Goal: Task Accomplishment & Management: Manage account settings

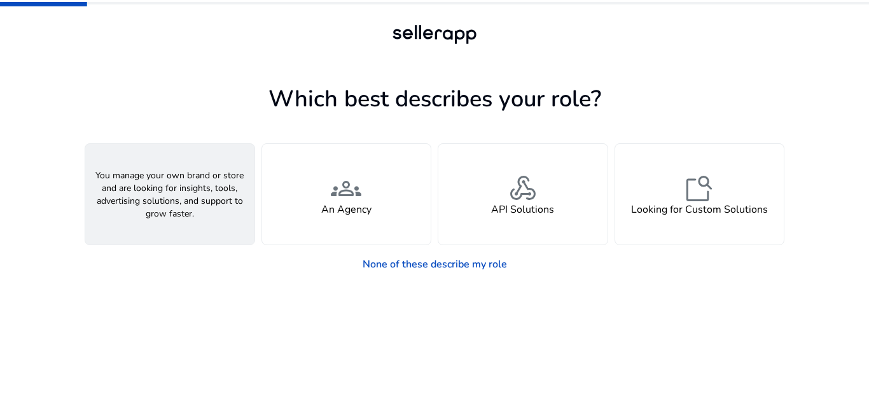
click at [166, 191] on span "person" at bounding box center [170, 188] width 31 height 31
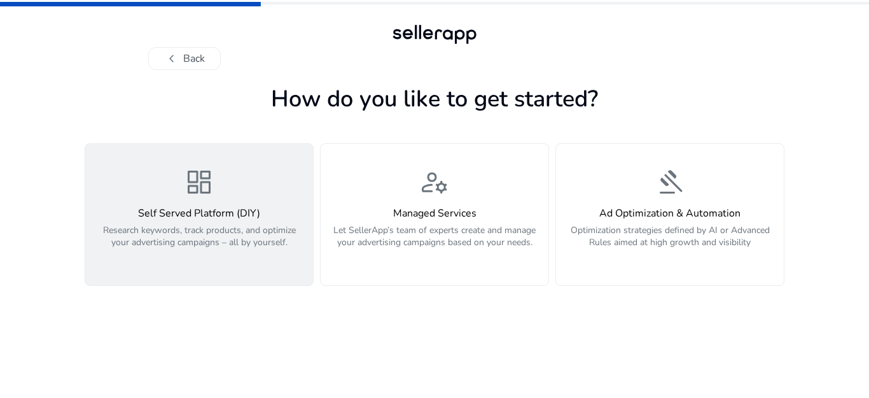
click at [200, 185] on span "dashboard" at bounding box center [199, 182] width 31 height 31
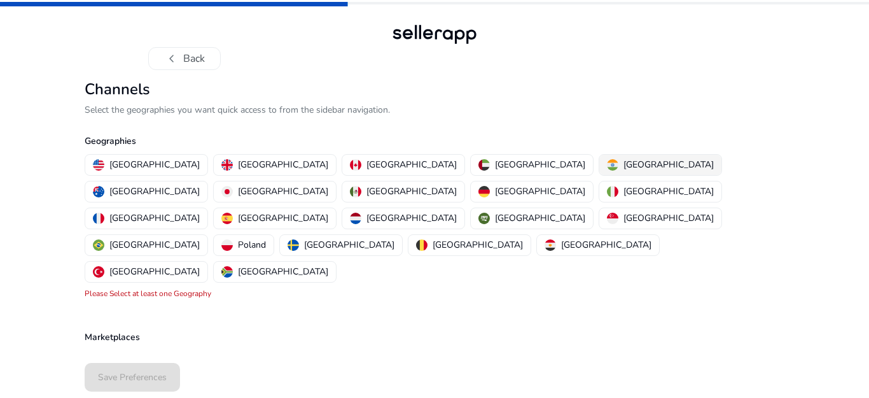
click at [624, 166] on p "[GEOGRAPHIC_DATA]" at bounding box center [669, 164] width 90 height 13
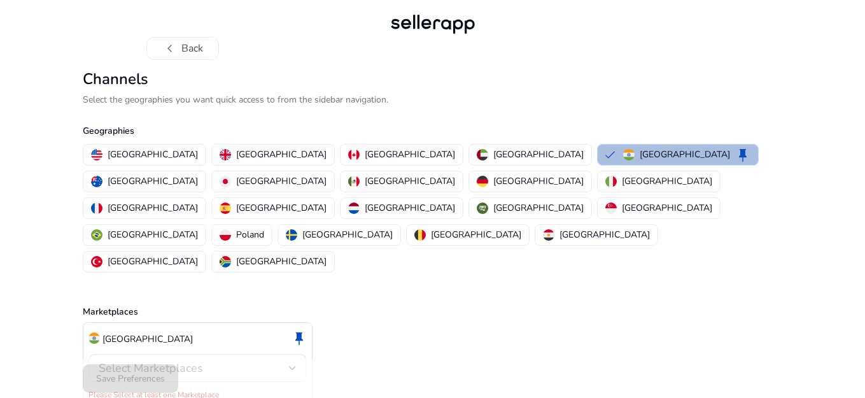
scroll to position [13, 0]
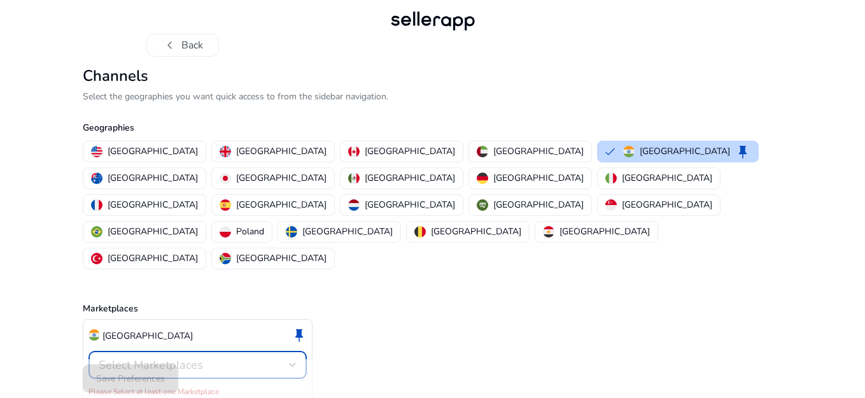
click at [255, 358] on div "Select Marketplaces" at bounding box center [194, 365] width 190 height 14
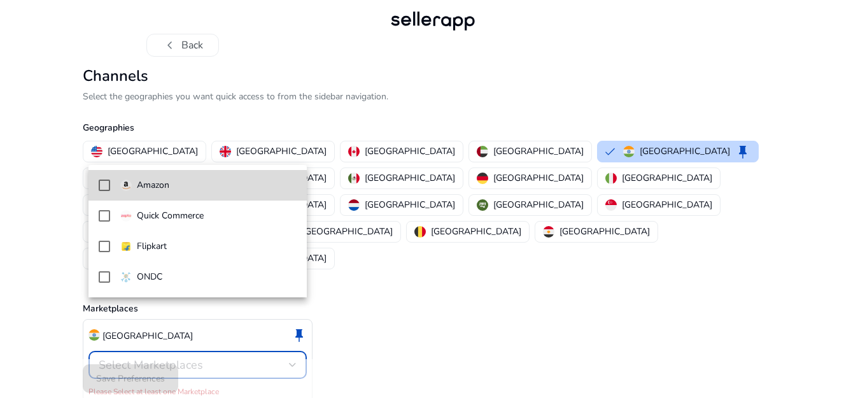
click at [104, 185] on mat-pseudo-checkbox at bounding box center [104, 184] width 11 height 11
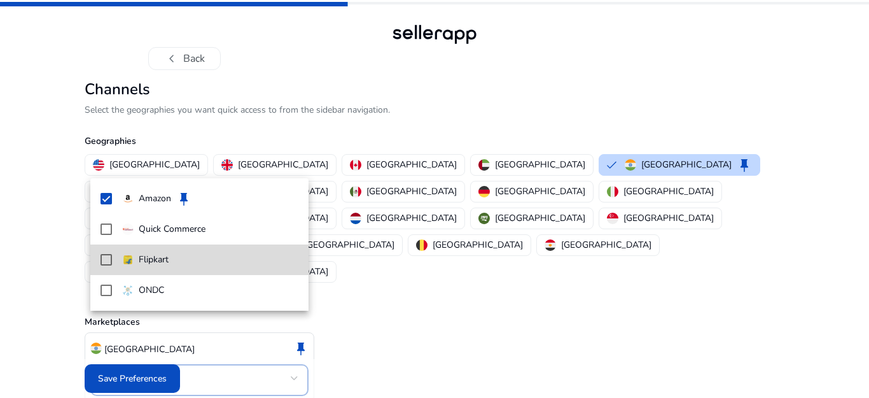
click at [109, 258] on mat-pseudo-checkbox at bounding box center [106, 259] width 11 height 11
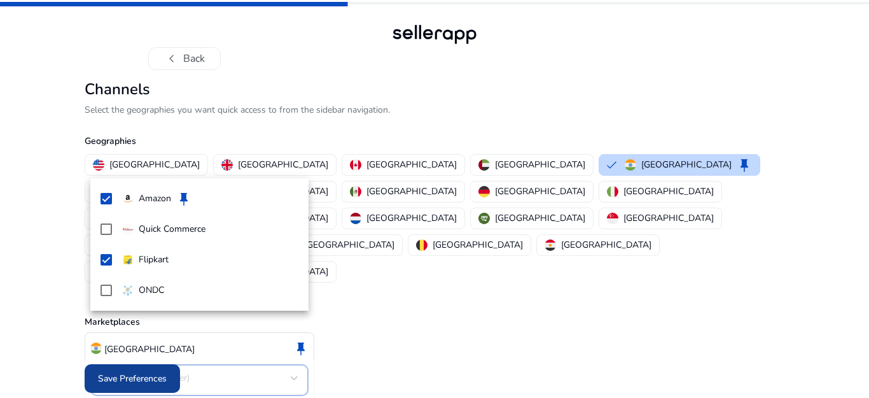
click at [145, 379] on div at bounding box center [434, 199] width 869 height 398
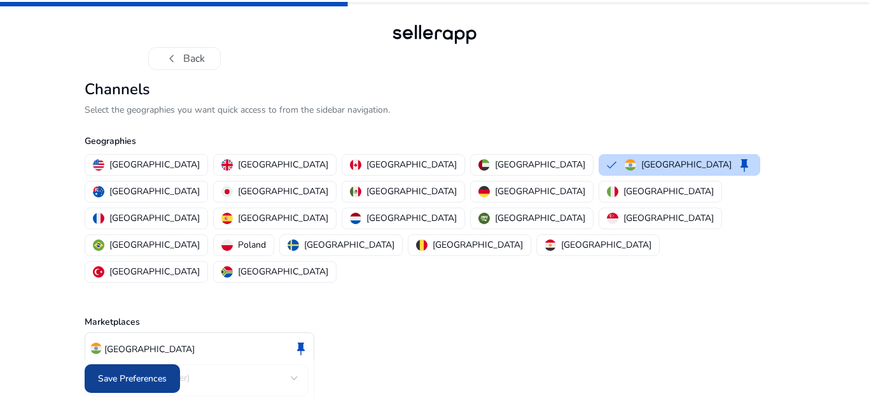
click at [144, 379] on span "Save Preferences" at bounding box center [132, 378] width 69 height 13
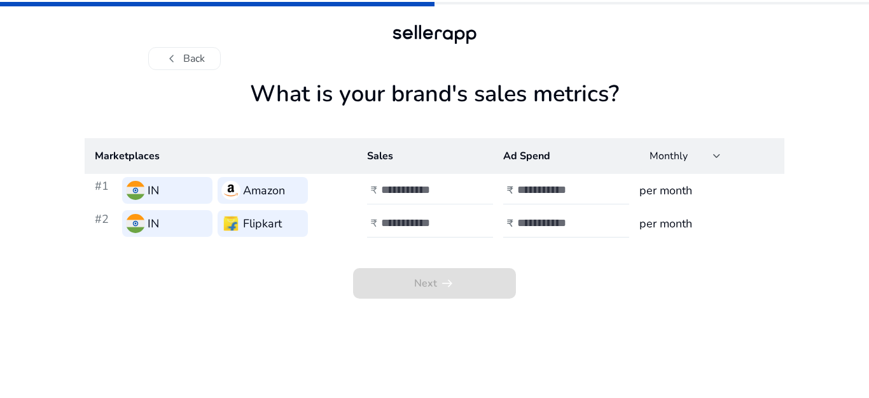
click at [410, 192] on input "number" at bounding box center [424, 190] width 86 height 14
type input "****"
click at [541, 191] on input "number" at bounding box center [560, 190] width 86 height 14
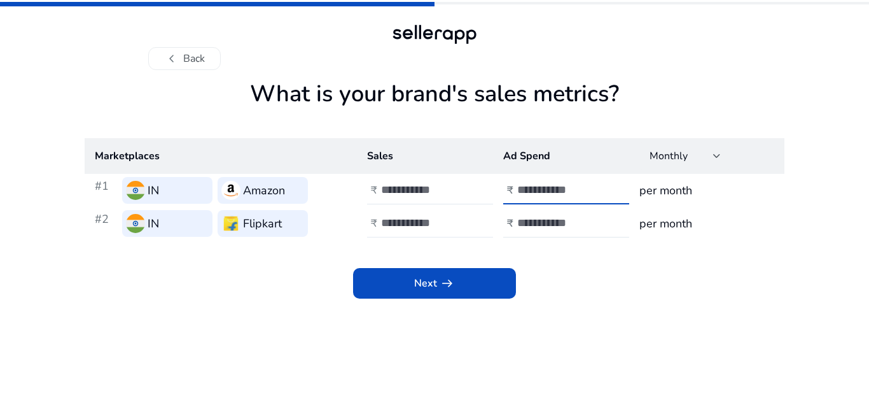
type input "*****"
click at [414, 217] on input "number" at bounding box center [424, 223] width 86 height 14
type input "*****"
click at [522, 223] on input "number" at bounding box center [560, 223] width 86 height 14
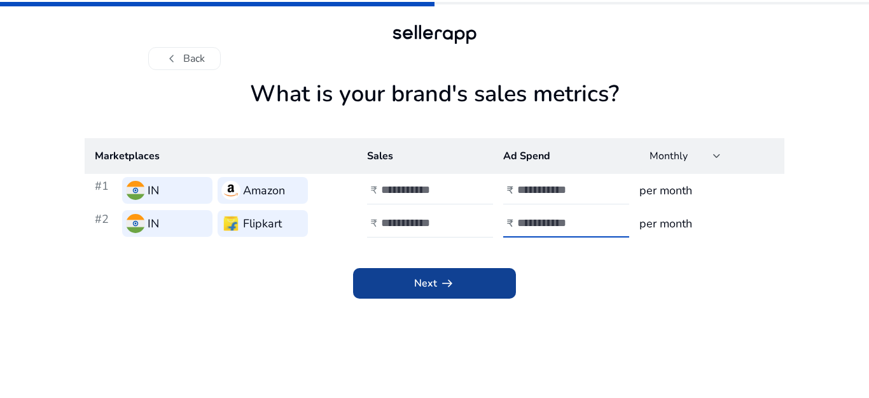
type input "*****"
click at [434, 271] on span at bounding box center [434, 283] width 163 height 31
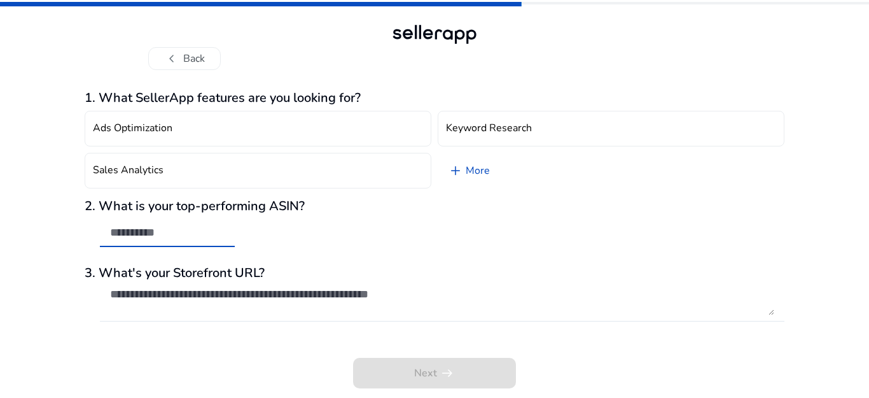
click at [180, 230] on input "text" at bounding box center [167, 232] width 115 height 14
paste input "**********"
type input "**********"
click at [248, 297] on textarea at bounding box center [442, 301] width 664 height 28
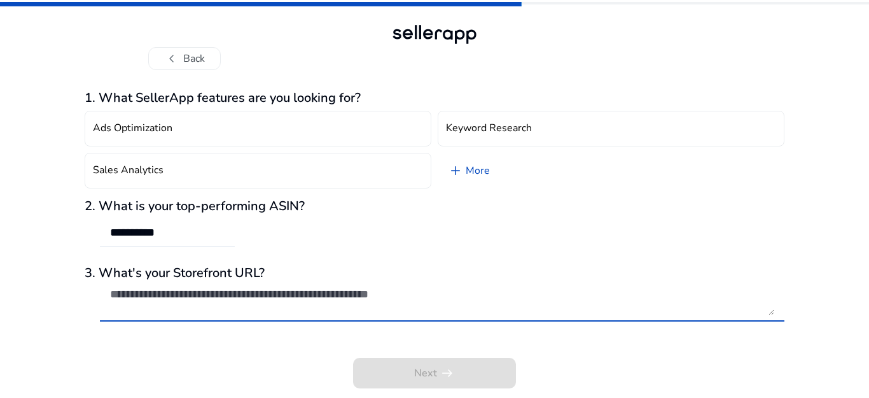
click at [209, 300] on textarea at bounding box center [442, 301] width 664 height 28
paste textarea "**********"
type textarea "**********"
click at [371, 347] on div "Next arrow_right_alt" at bounding box center [435, 364] width 700 height 48
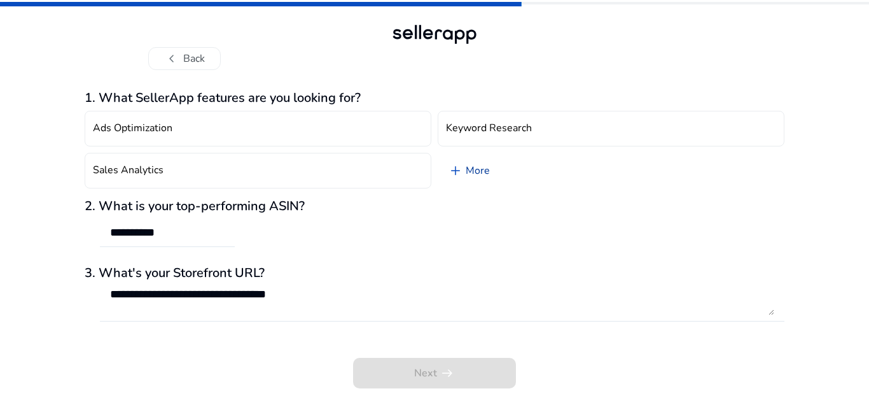
click at [462, 171] on span "add" at bounding box center [455, 170] width 15 height 15
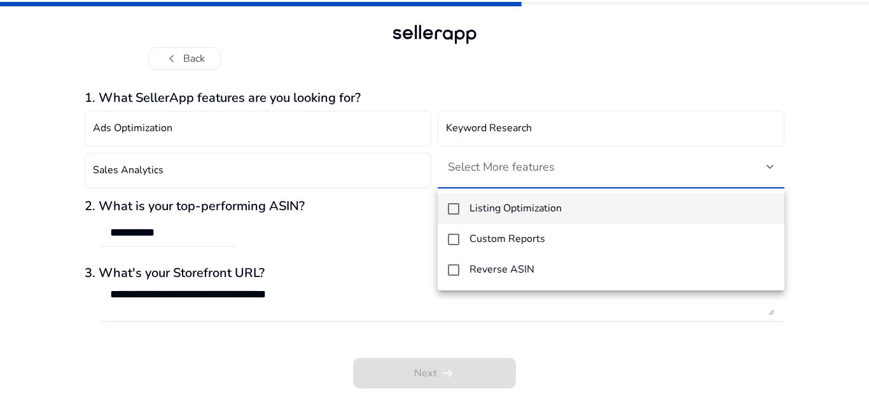
click at [449, 206] on mat-pseudo-checkbox at bounding box center [453, 208] width 11 height 11
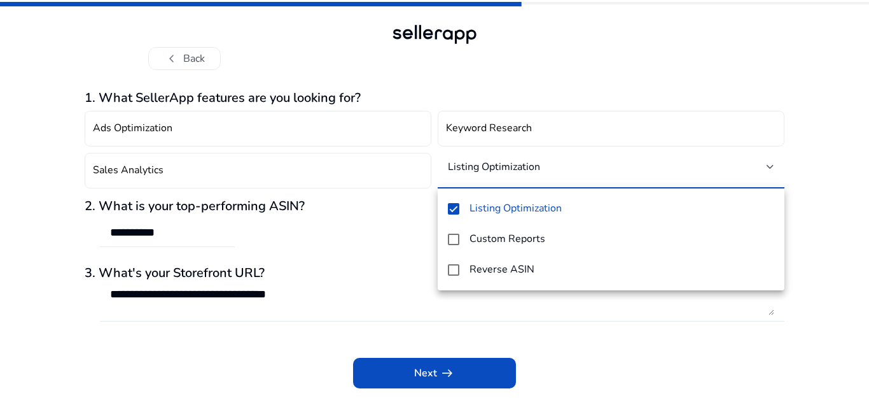
click at [426, 375] on div at bounding box center [434, 199] width 869 height 398
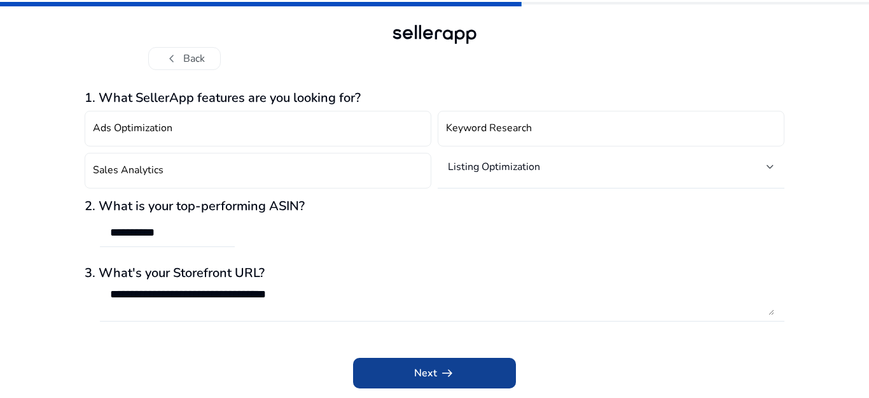
click at [431, 372] on span "Next arrow_right_alt" at bounding box center [434, 372] width 41 height 15
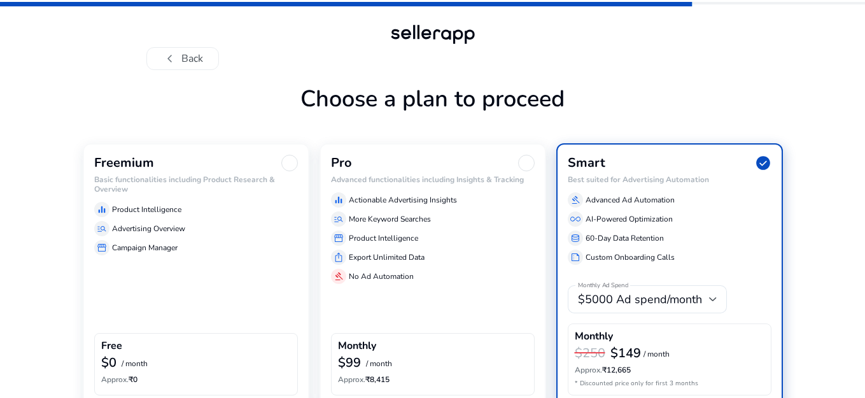
scroll to position [65, 0]
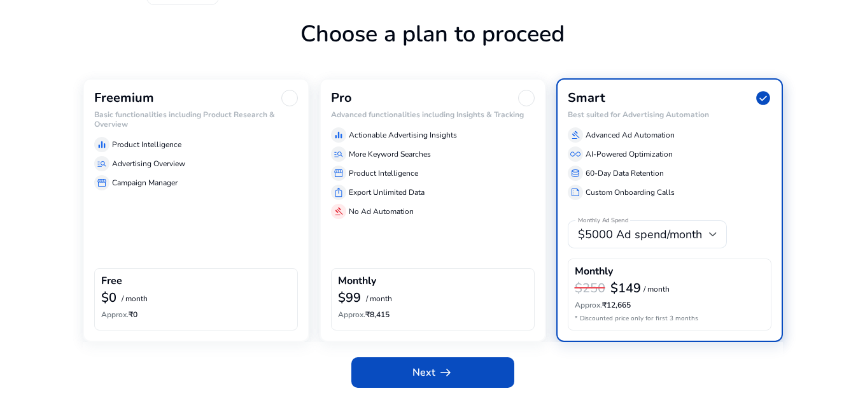
click at [157, 169] on div "manage_search Advertising Overview" at bounding box center [196, 163] width 204 height 15
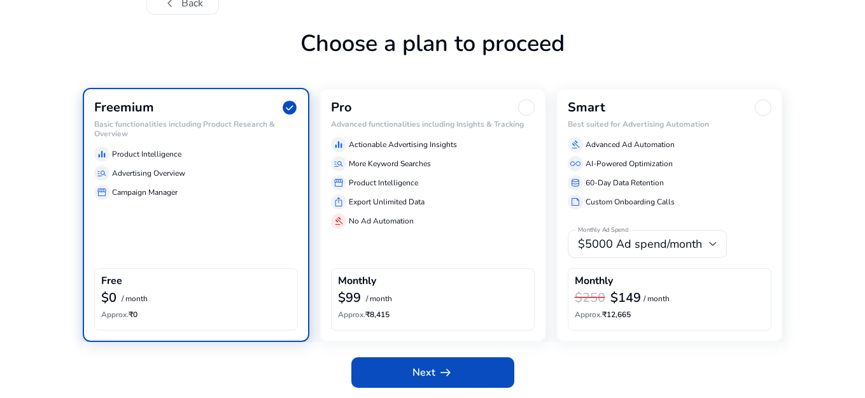
scroll to position [55, 0]
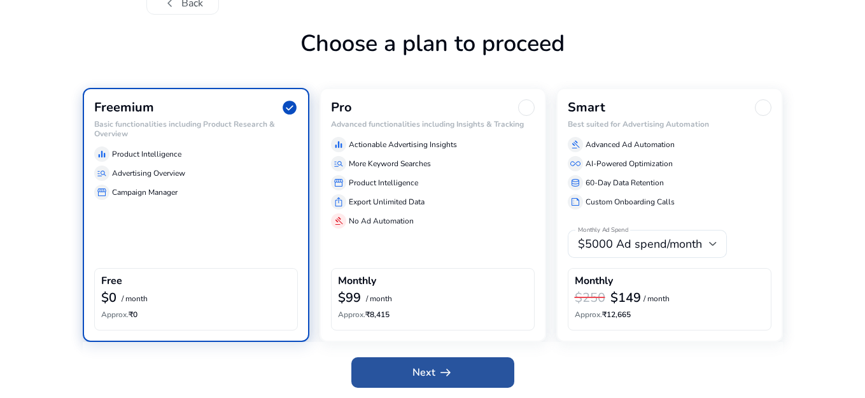
click at [438, 370] on span "arrow_right_alt" at bounding box center [445, 372] width 15 height 15
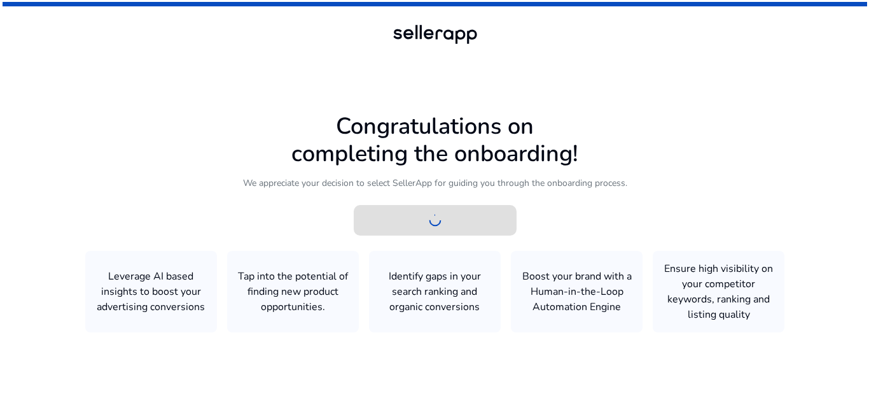
scroll to position [0, 0]
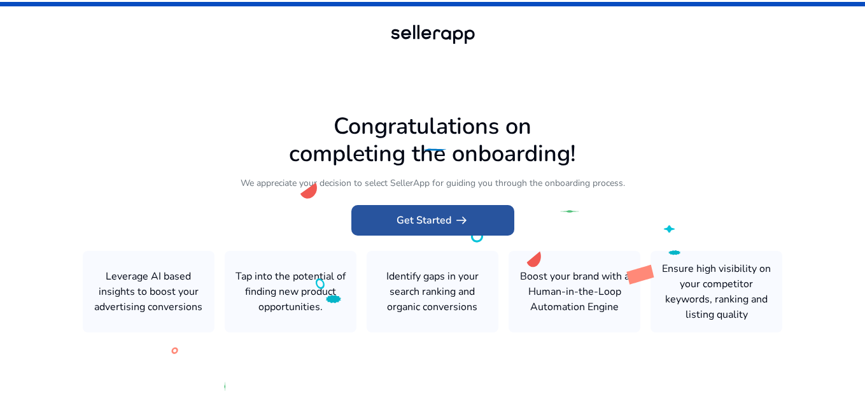
click at [423, 218] on span "Get Started arrow_right_alt" at bounding box center [432, 220] width 73 height 15
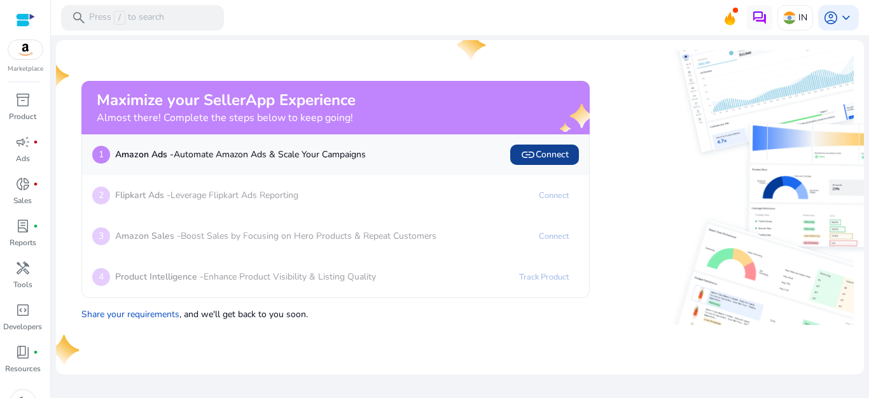
click at [536, 153] on span "link Connect" at bounding box center [544, 154] width 48 height 15
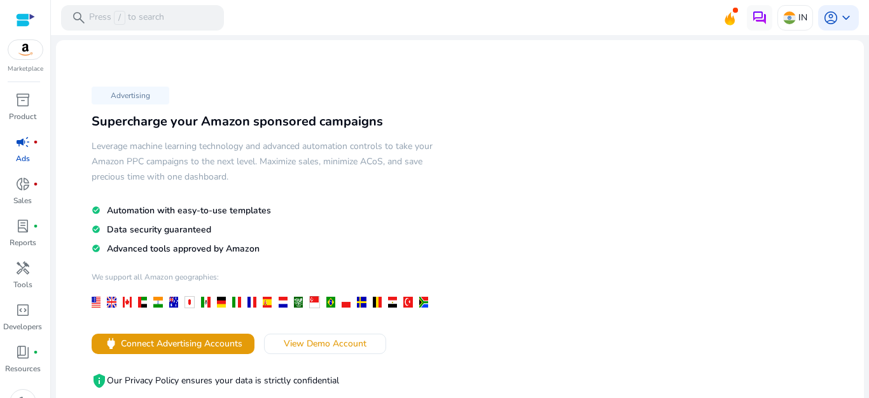
scroll to position [127, 0]
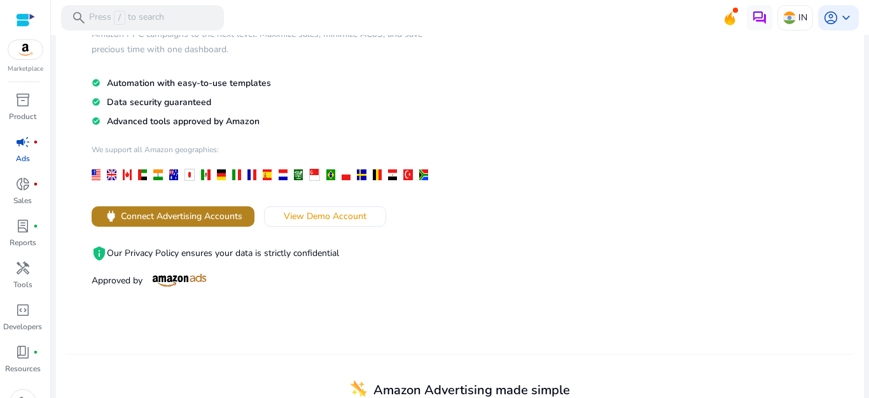
click at [195, 216] on span "Connect Advertising Accounts" at bounding box center [182, 215] width 122 height 13
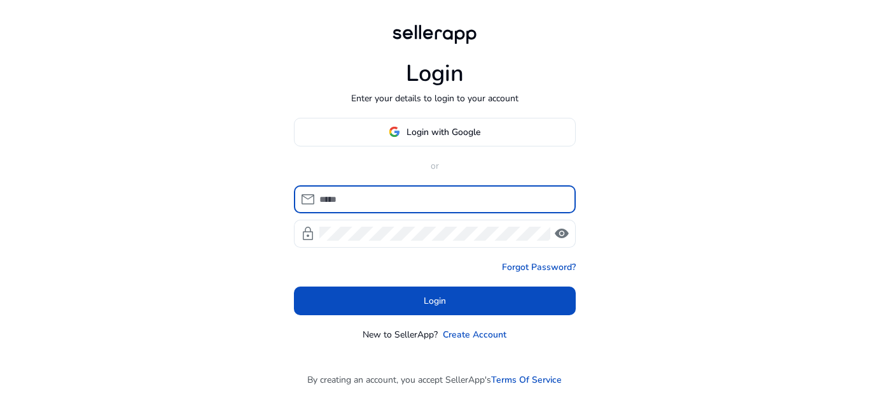
click at [391, 199] on input at bounding box center [442, 199] width 246 height 14
type input "**********"
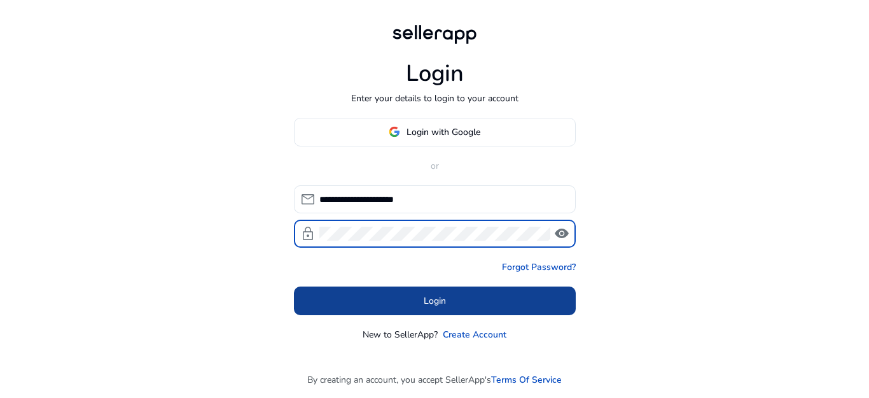
click at [402, 297] on span at bounding box center [435, 300] width 282 height 31
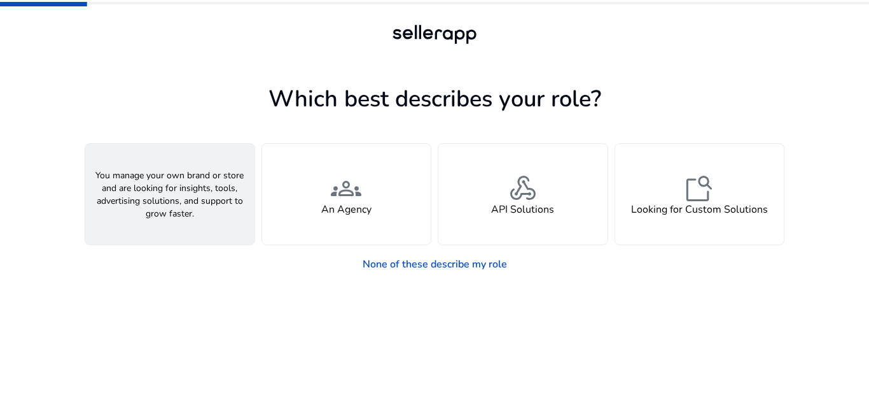
click at [181, 204] on h4 "A Seller" at bounding box center [170, 210] width 38 height 12
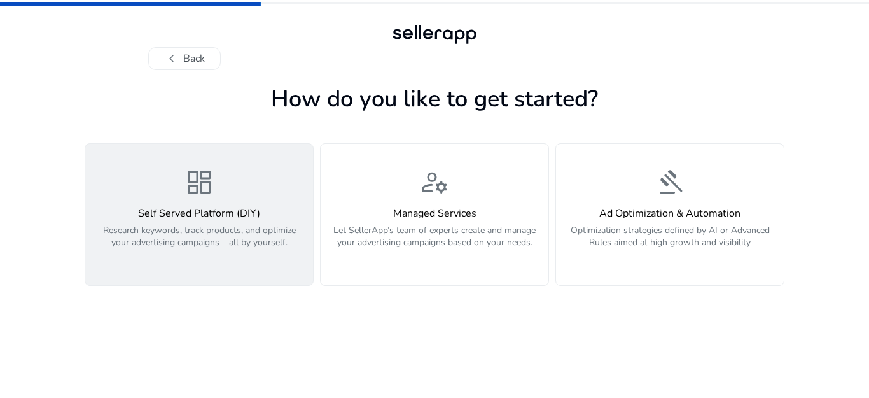
click at [186, 185] on span "dashboard" at bounding box center [199, 182] width 31 height 31
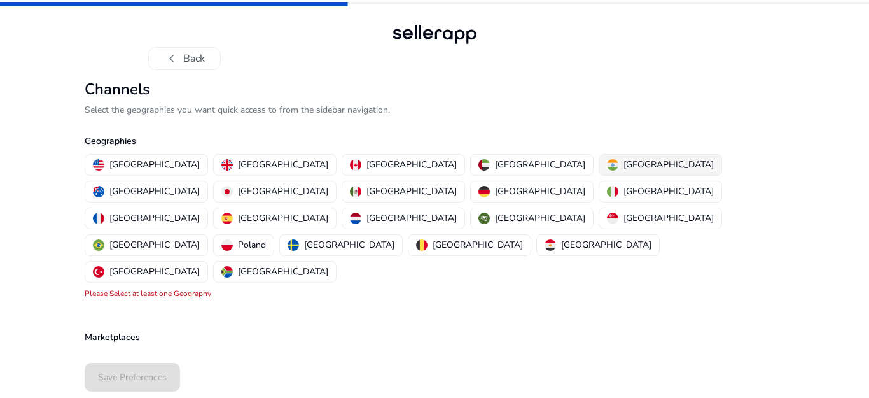
click at [607, 158] on div "[GEOGRAPHIC_DATA]" at bounding box center [660, 164] width 107 height 13
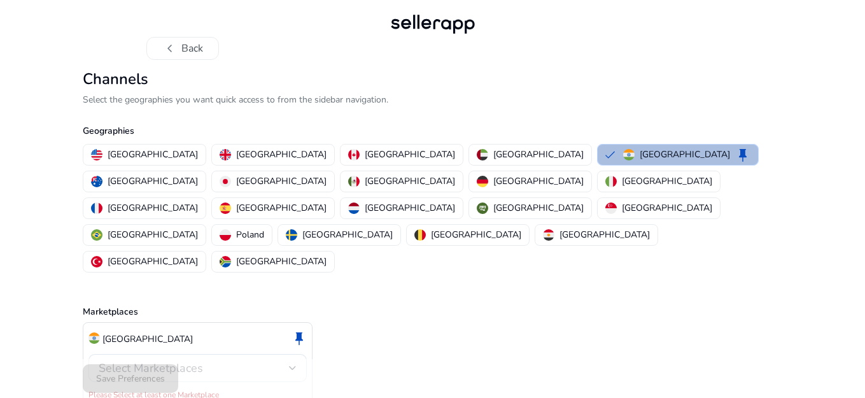
scroll to position [13, 0]
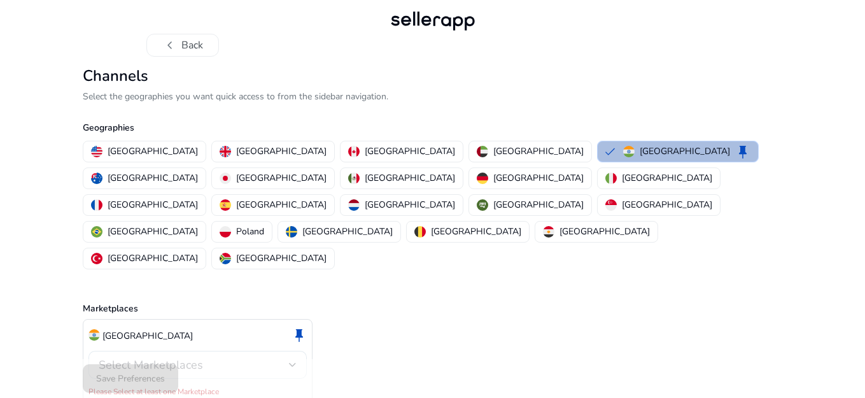
click at [290, 362] on div at bounding box center [293, 364] width 8 height 5
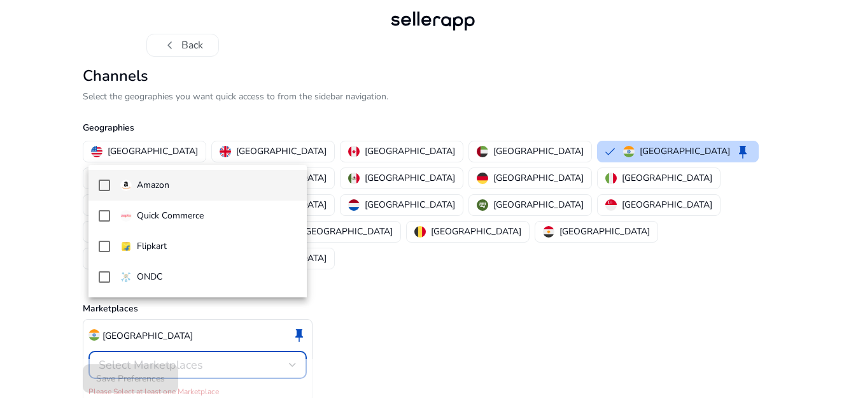
click at [179, 188] on span "Amazon" at bounding box center [208, 185] width 176 height 14
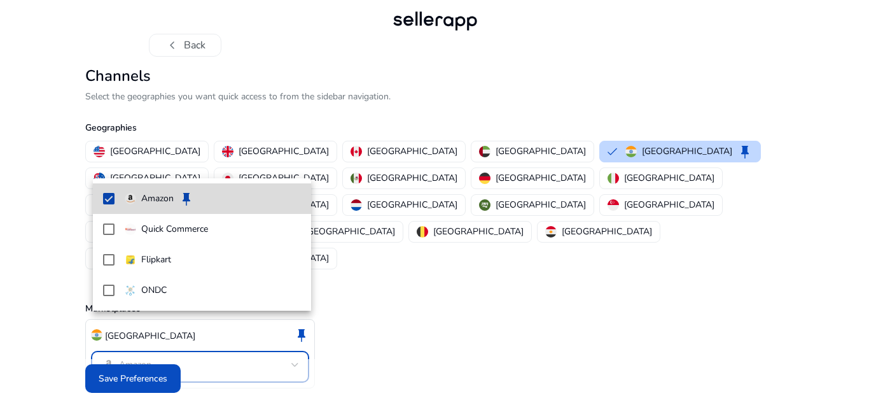
scroll to position [0, 0]
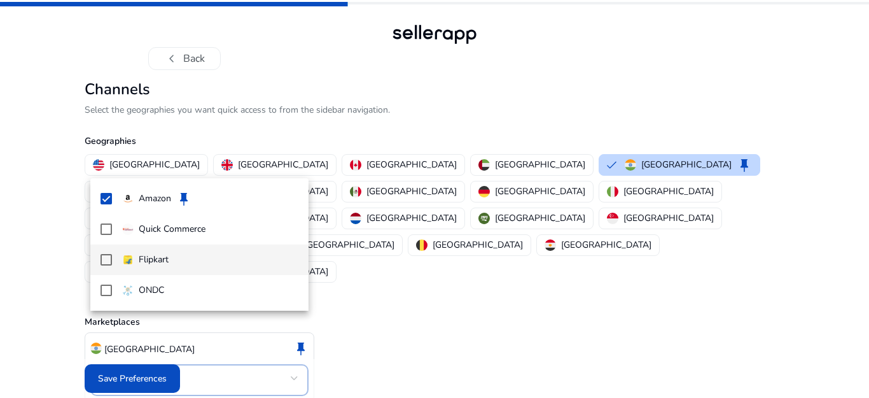
click at [109, 262] on mat-pseudo-checkbox at bounding box center [106, 259] width 11 height 11
click at [138, 377] on div at bounding box center [434, 199] width 869 height 398
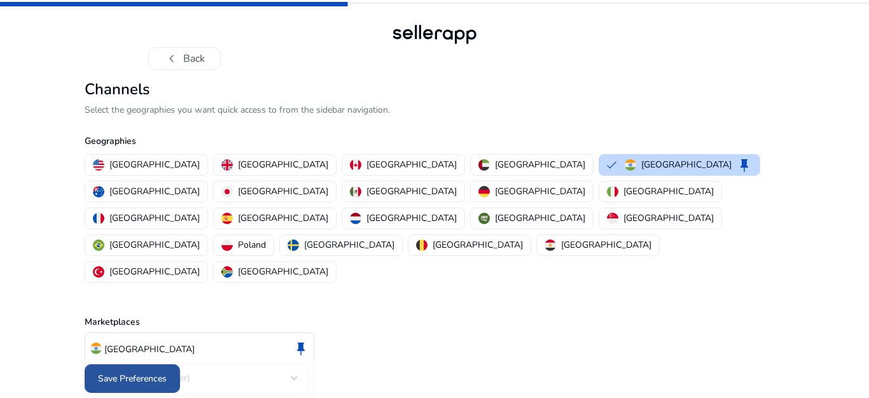
click at [123, 375] on span "Save Preferences" at bounding box center [132, 378] width 69 height 13
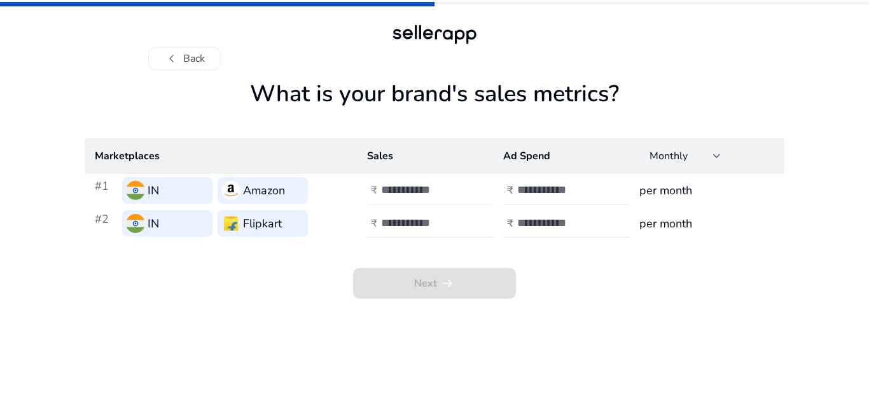
click at [395, 190] on input "number" at bounding box center [424, 190] width 86 height 14
type input "*"
type input "****"
click at [552, 189] on input "number" at bounding box center [560, 190] width 86 height 14
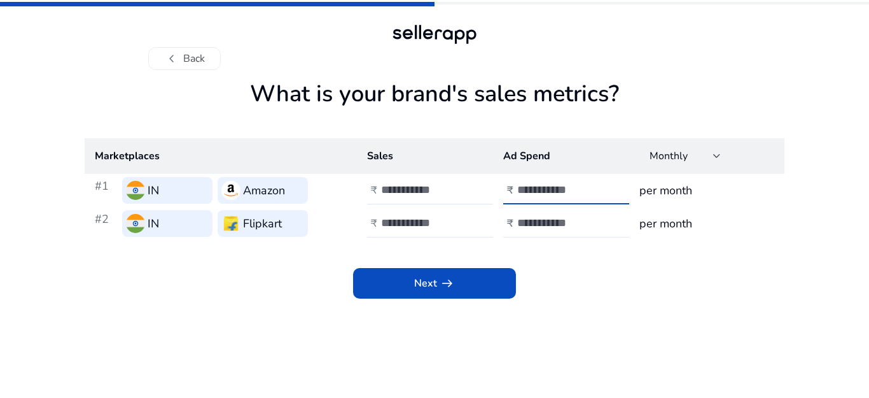
type input "*"
type input "****"
click at [412, 223] on input "number" at bounding box center [424, 223] width 86 height 14
type input "****"
click at [528, 220] on input "number" at bounding box center [560, 223] width 86 height 14
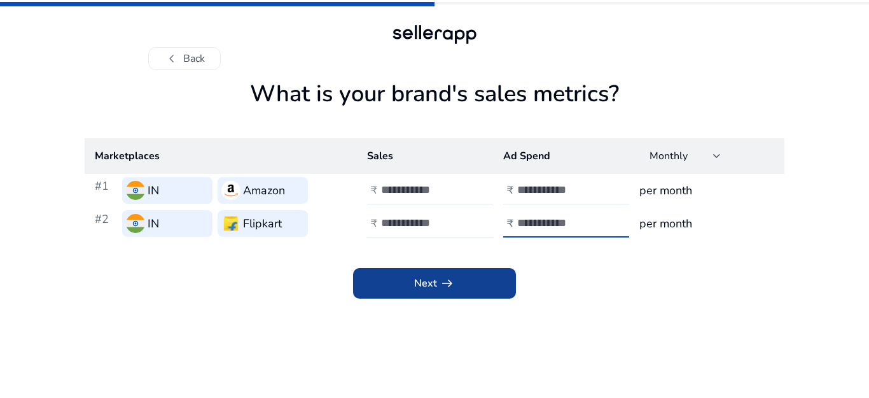
type input "*****"
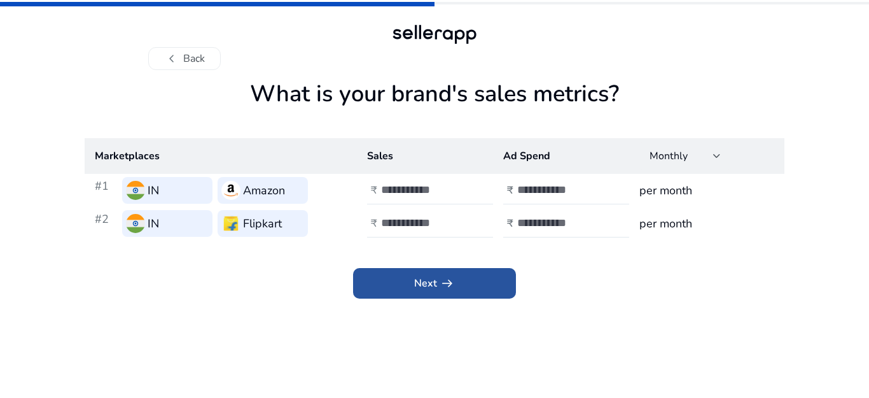
click at [427, 279] on span "Next arrow_right_alt" at bounding box center [434, 283] width 41 height 15
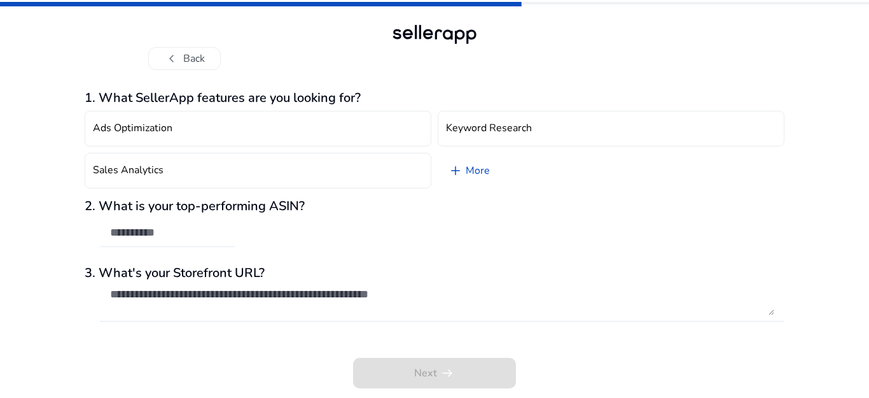
click at [148, 230] on input "text" at bounding box center [167, 232] width 115 height 14
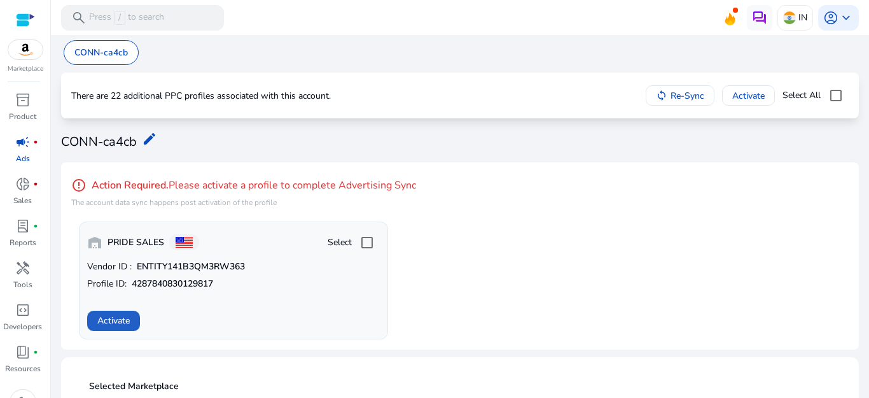
click at [118, 317] on span "Activate" at bounding box center [113, 320] width 32 height 13
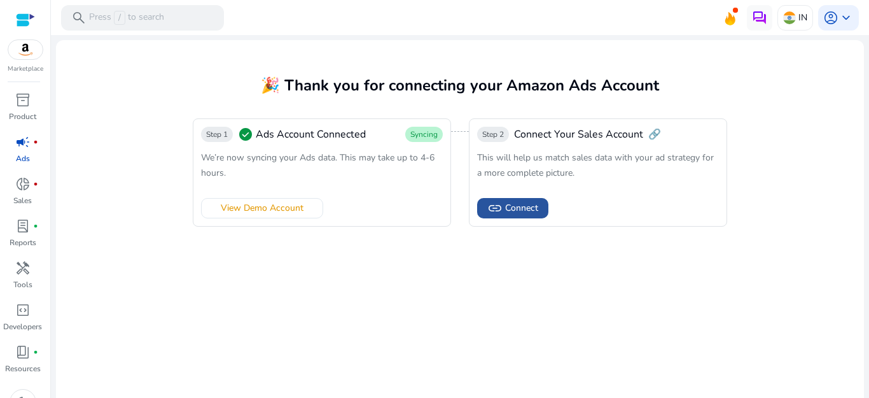
click at [505, 213] on span "Connect" at bounding box center [521, 207] width 33 height 13
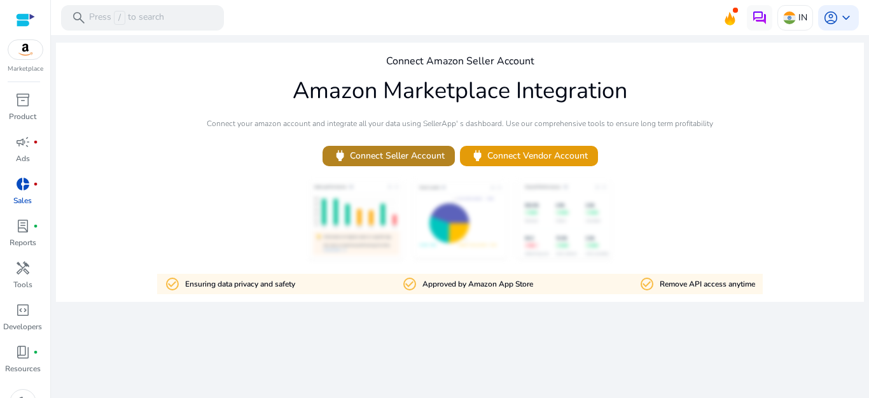
click at [410, 158] on span "power Connect Seller Account" at bounding box center [389, 155] width 112 height 15
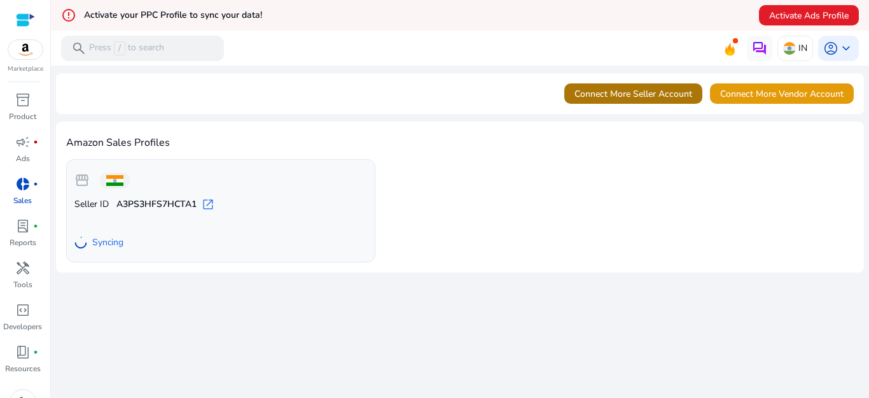
click at [642, 96] on span "Connect More Seller Account" at bounding box center [634, 93] width 118 height 13
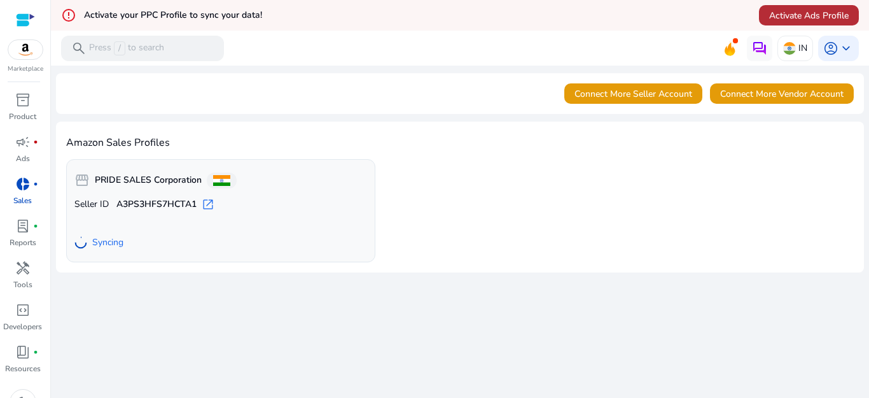
click at [782, 20] on span "Activate Ads Profile" at bounding box center [809, 15] width 80 height 13
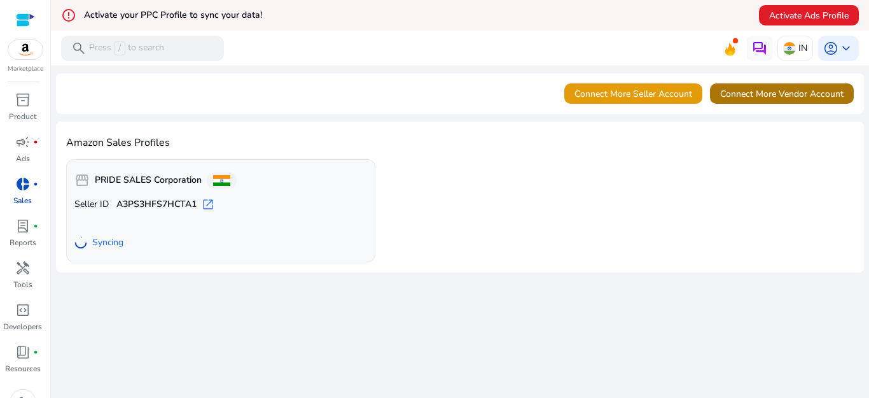
click at [753, 96] on span "Connect More Vendor Account" at bounding box center [781, 93] width 123 height 13
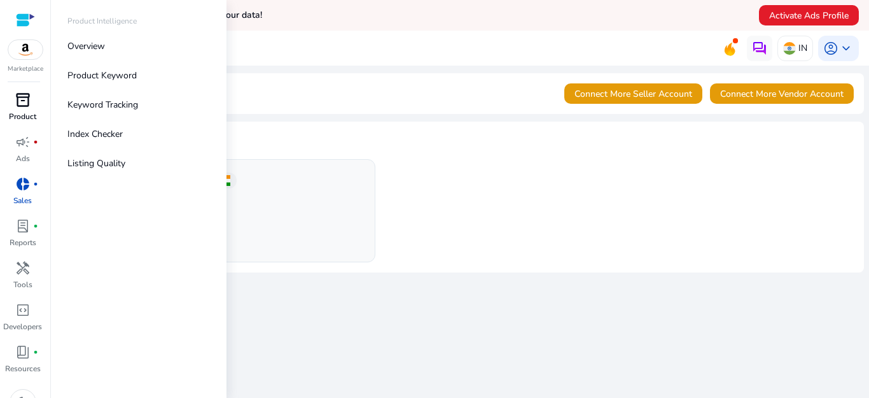
click at [21, 108] on span "inventory_2" at bounding box center [22, 99] width 15 height 15
click at [83, 70] on p "Product Keyword" at bounding box center [101, 75] width 69 height 13
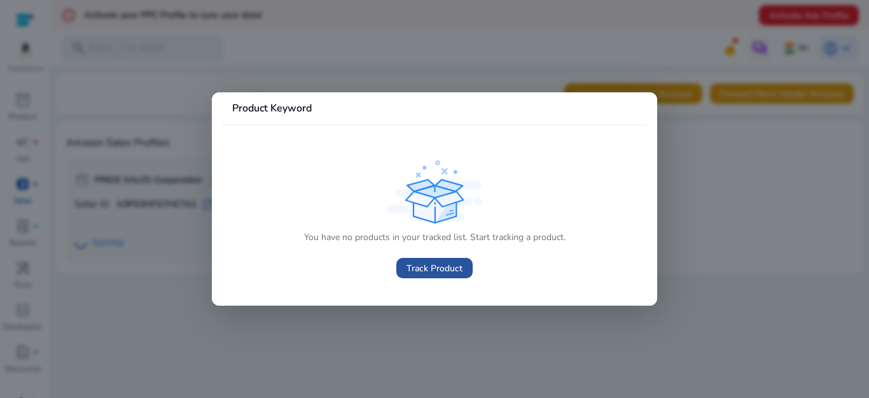
click at [445, 269] on span "Track Product" at bounding box center [435, 268] width 56 height 13
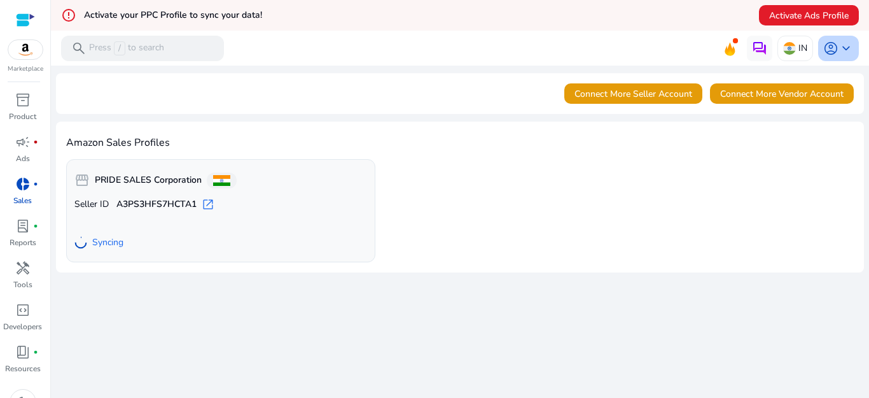
click at [841, 43] on span "keyboard_arrow_down" at bounding box center [846, 48] width 15 height 15
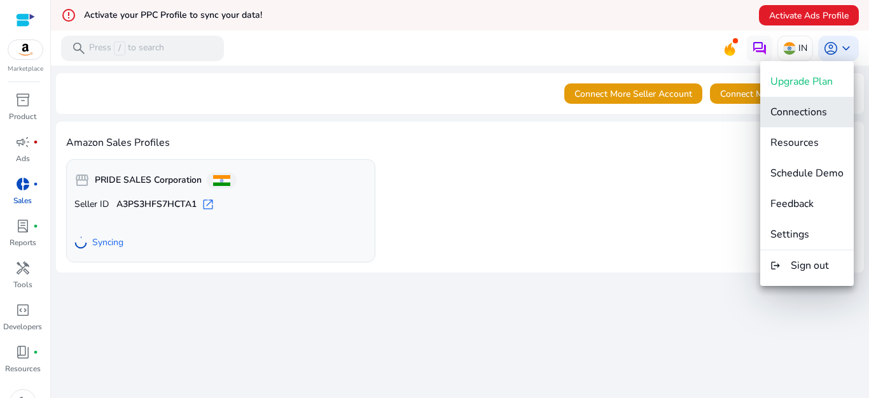
click at [803, 114] on span "Connections" at bounding box center [799, 112] width 57 height 14
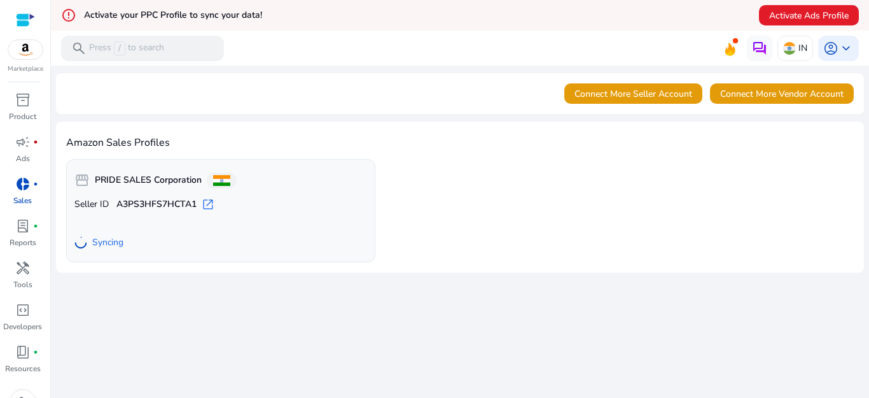
click at [68, 14] on mat-icon "error_outline" at bounding box center [68, 15] width 15 height 15
click at [125, 46] on span "/" at bounding box center [119, 48] width 11 height 14
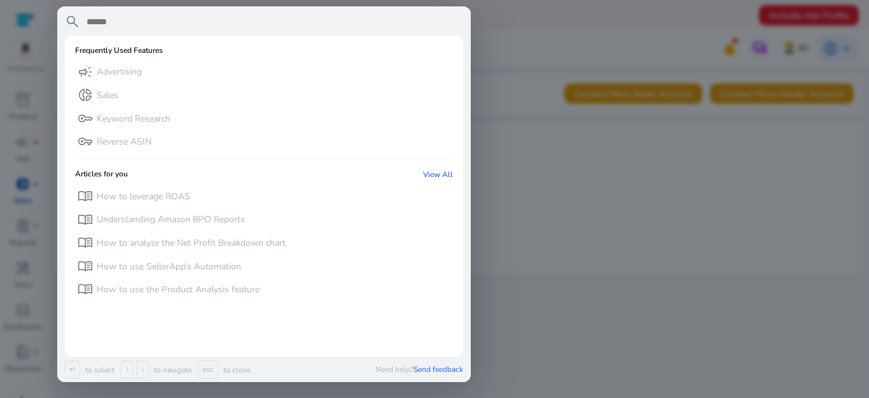
click at [505, 104] on div at bounding box center [434, 199] width 869 height 398
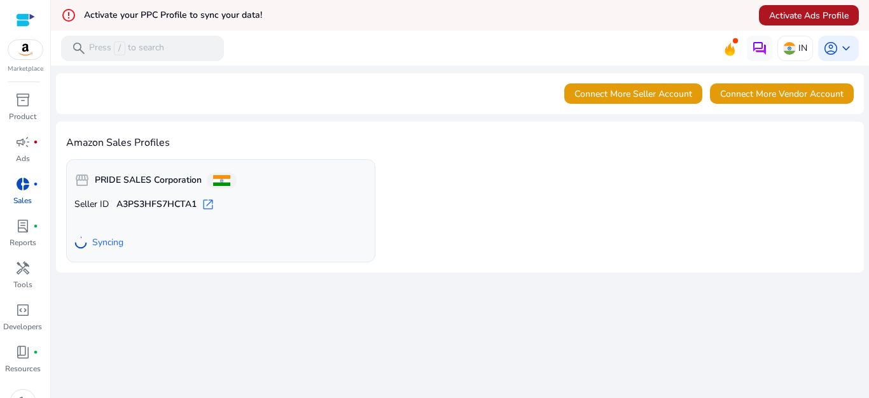
click at [787, 15] on span "Activate Ads Profile" at bounding box center [809, 15] width 80 height 13
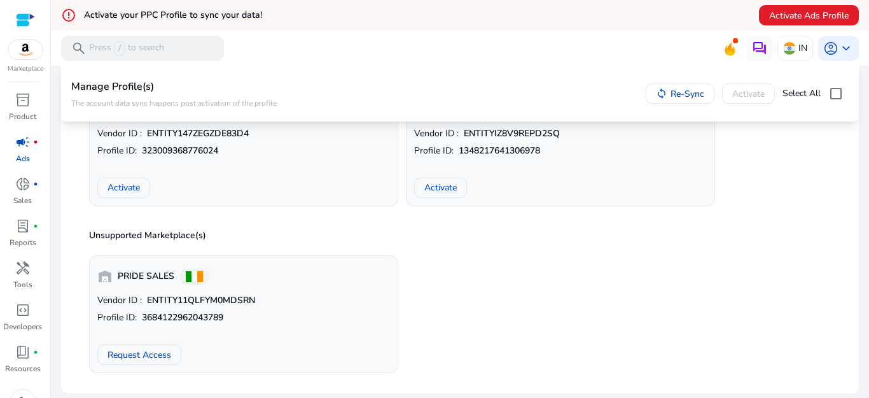
scroll to position [1652, 0]
click at [138, 349] on span "Request Access" at bounding box center [140, 353] width 64 height 13
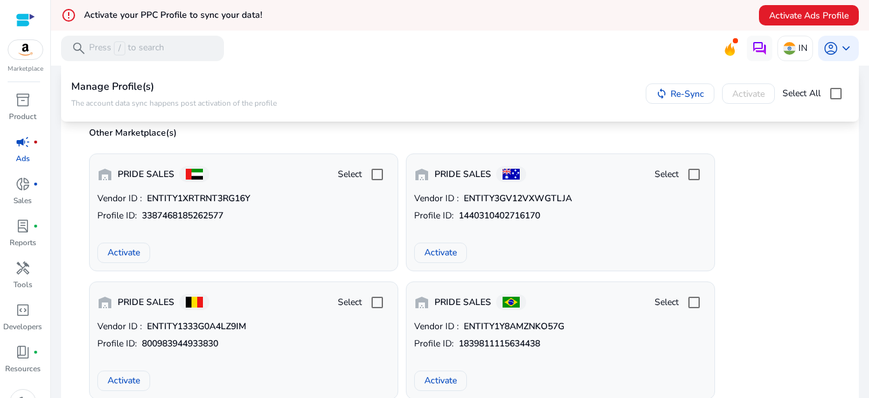
scroll to position [380, 0]
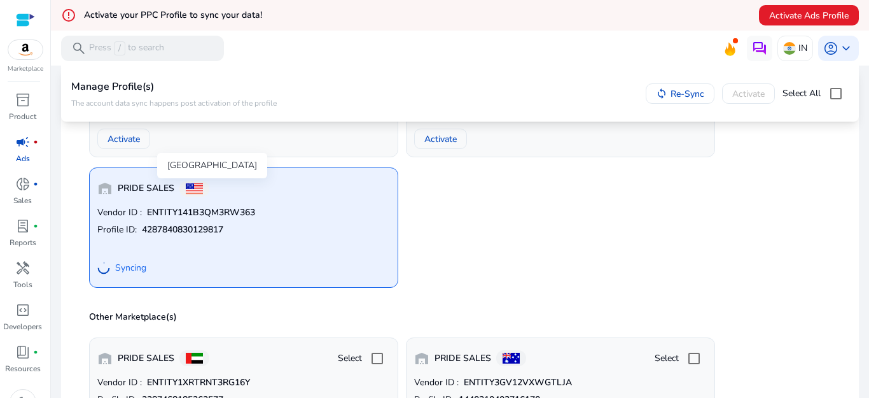
click at [194, 186] on span at bounding box center [194, 188] width 17 height 11
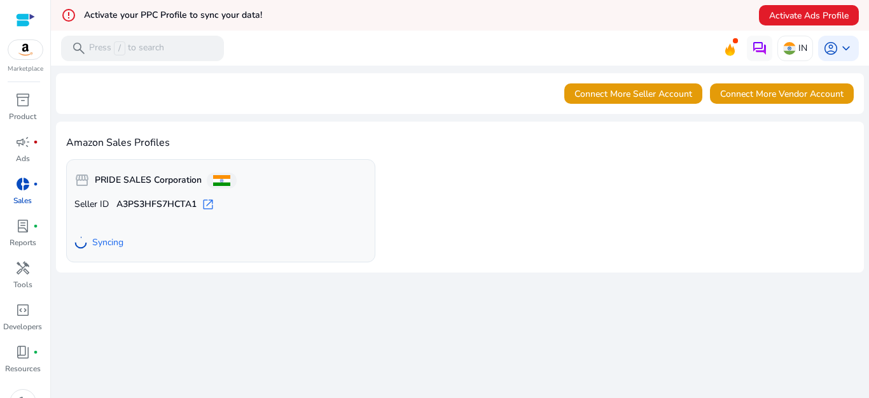
click at [207, 202] on span "open_in_new" at bounding box center [208, 204] width 13 height 13
click at [620, 93] on span "Connect More Seller Account" at bounding box center [634, 93] width 118 height 13
click at [27, 50] on img at bounding box center [25, 49] width 34 height 19
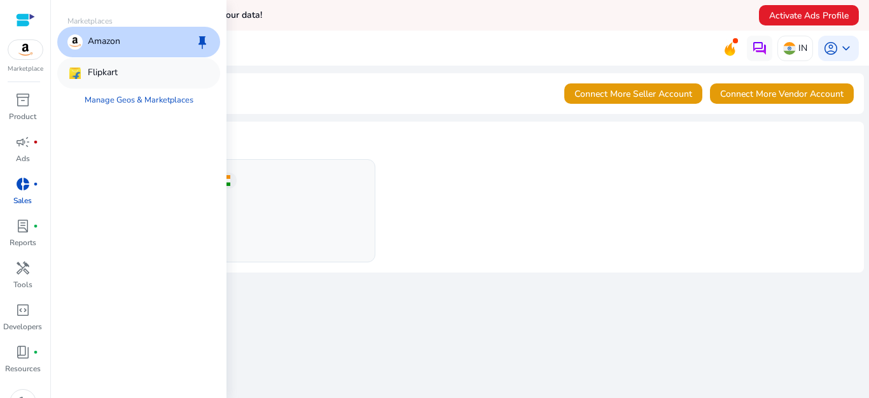
click at [99, 68] on p "Flipkart" at bounding box center [103, 73] width 30 height 15
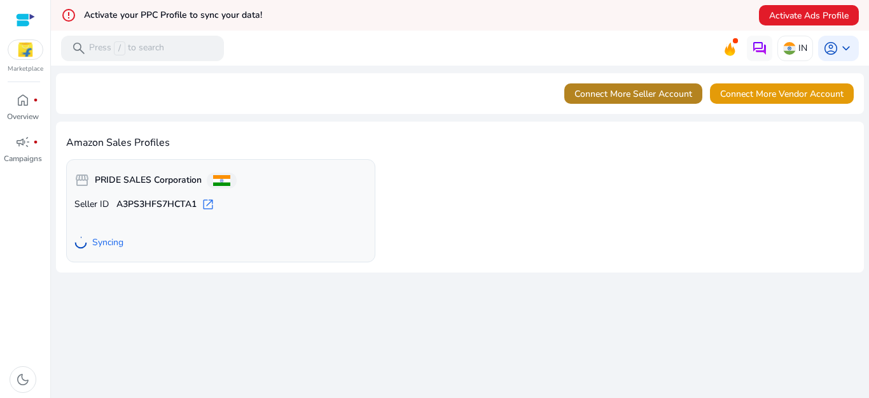
click at [638, 94] on span "Connect More Seller Account" at bounding box center [634, 93] width 118 height 13
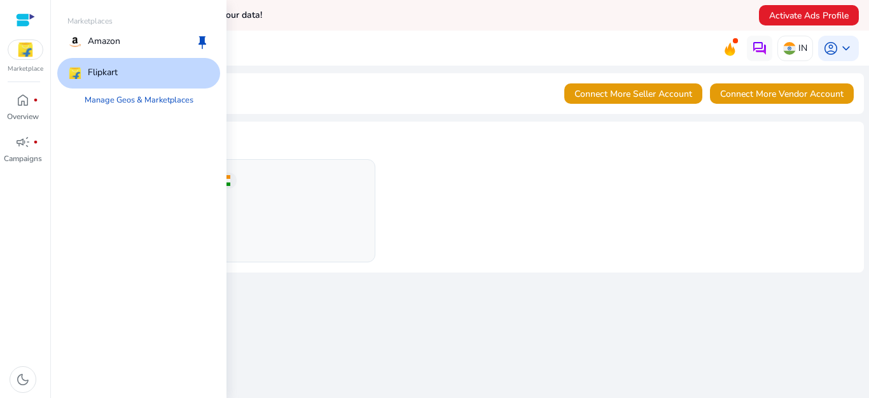
click at [29, 56] on img at bounding box center [25, 49] width 34 height 19
click at [125, 73] on div "Flipkart" at bounding box center [138, 73] width 163 height 31
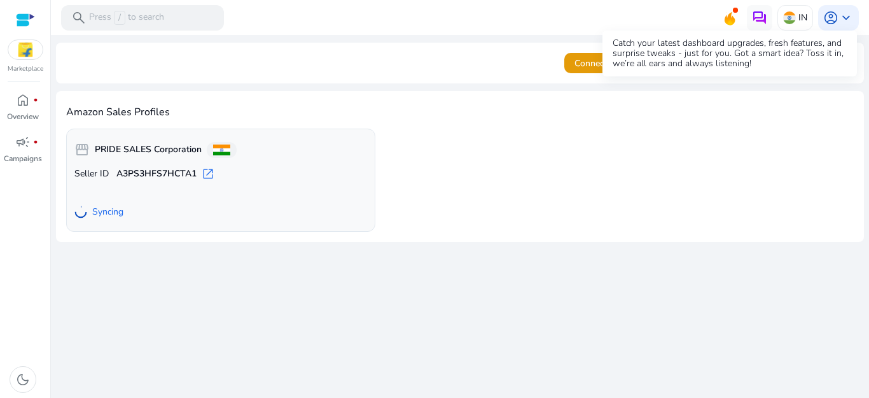
click at [730, 10] on icon at bounding box center [729, 17] width 19 height 18
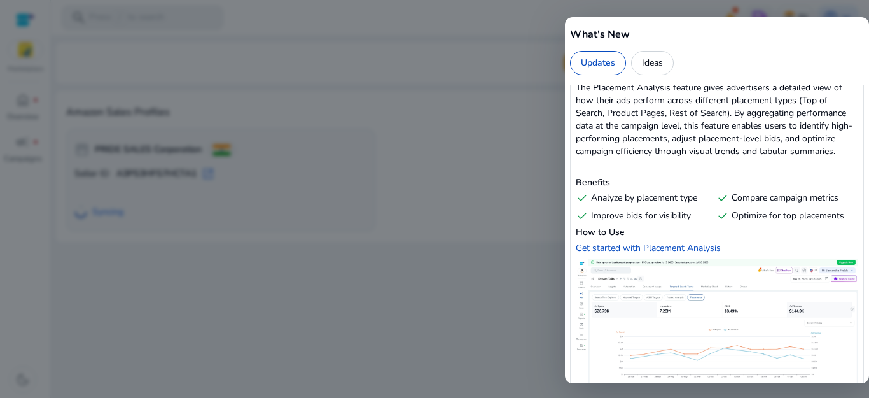
scroll to position [1782, 0]
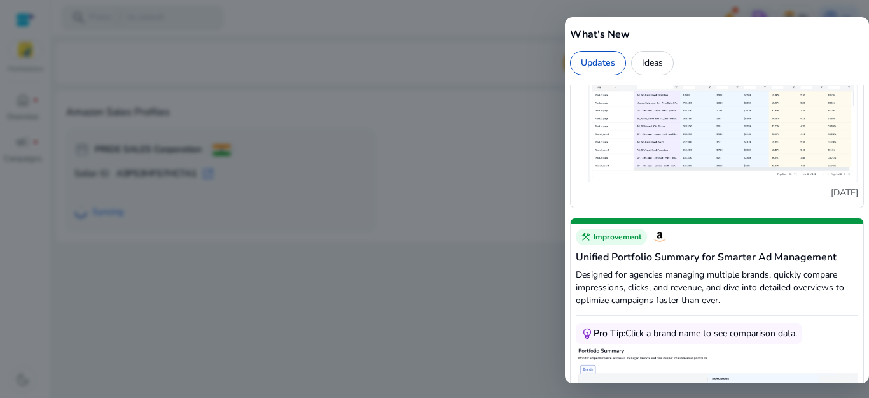
click at [458, 165] on div at bounding box center [434, 199] width 869 height 398
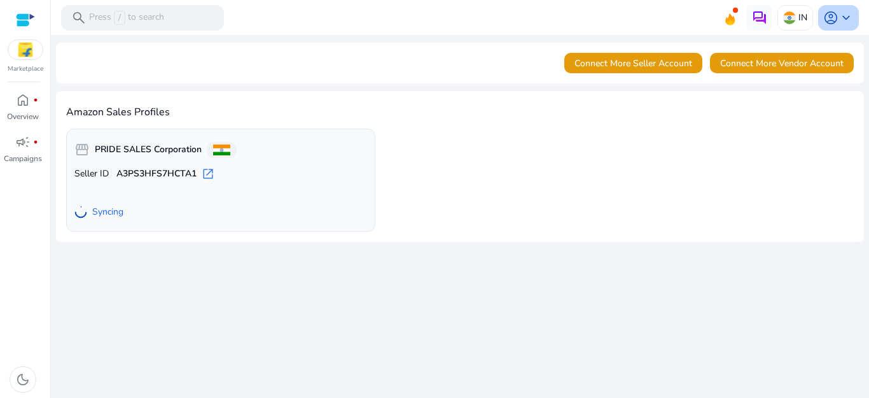
click at [843, 18] on span "keyboard_arrow_down" at bounding box center [846, 17] width 15 height 15
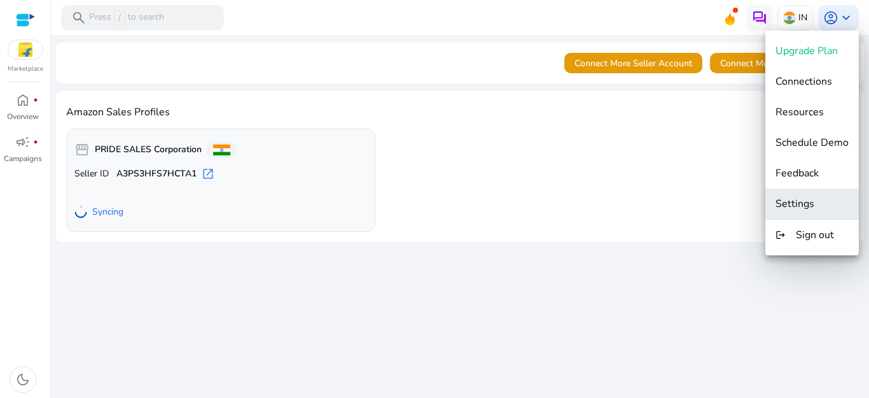
click at [790, 208] on span "Settings" at bounding box center [795, 204] width 39 height 14
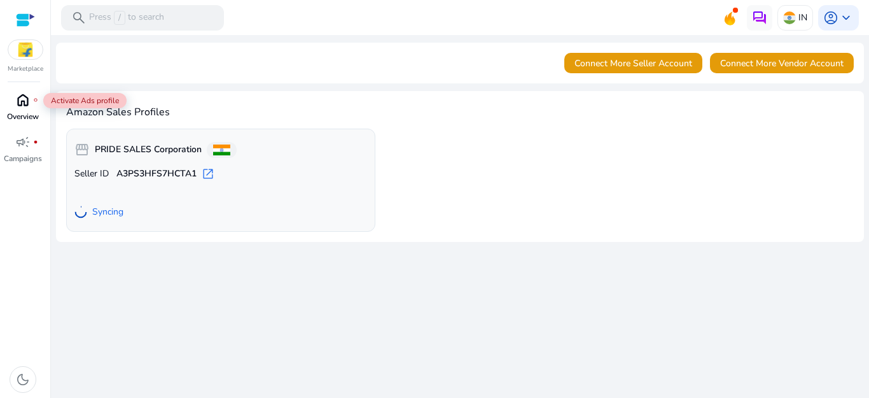
click at [8, 107] on div "home fiber_manual_record" at bounding box center [23, 100] width 36 height 20
click at [35, 101] on span "fiber_manual_record" at bounding box center [35, 99] width 5 height 5
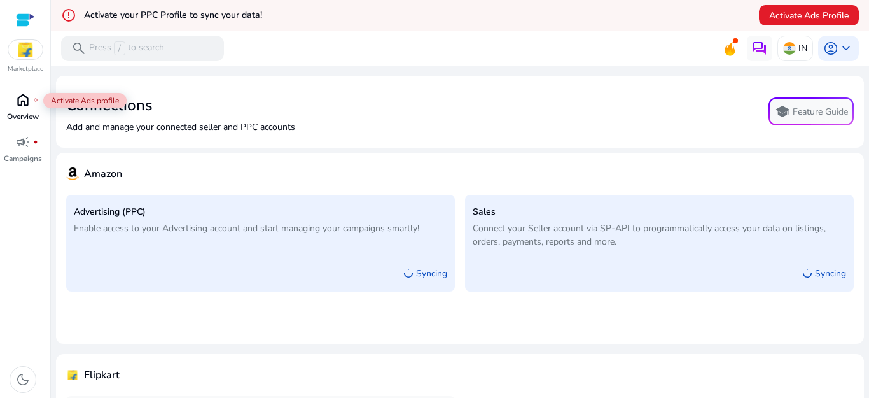
click at [20, 108] on span "home" at bounding box center [22, 99] width 15 height 15
click at [26, 19] on div at bounding box center [25, 20] width 19 height 15
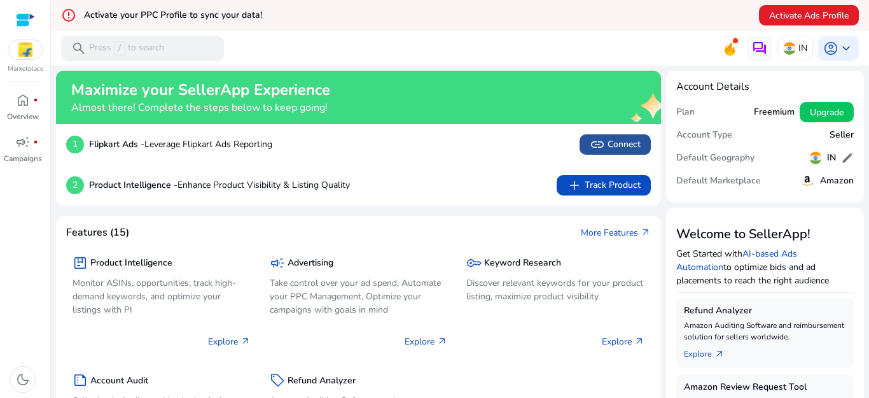
click at [610, 147] on span "link Connect" at bounding box center [615, 144] width 51 height 15
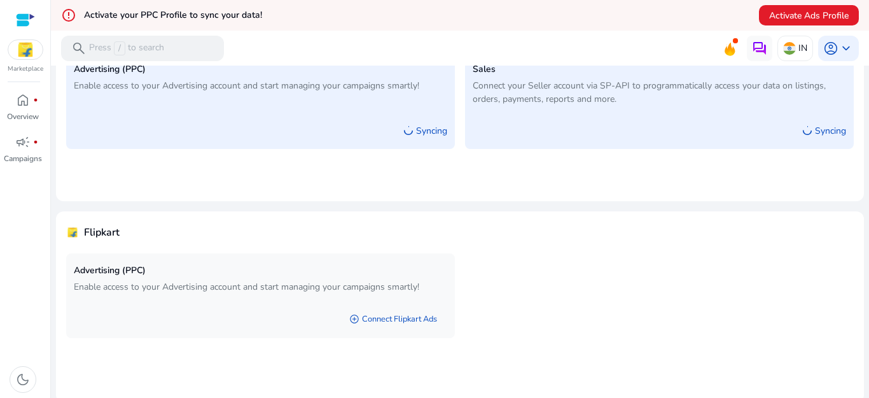
scroll to position [147, 0]
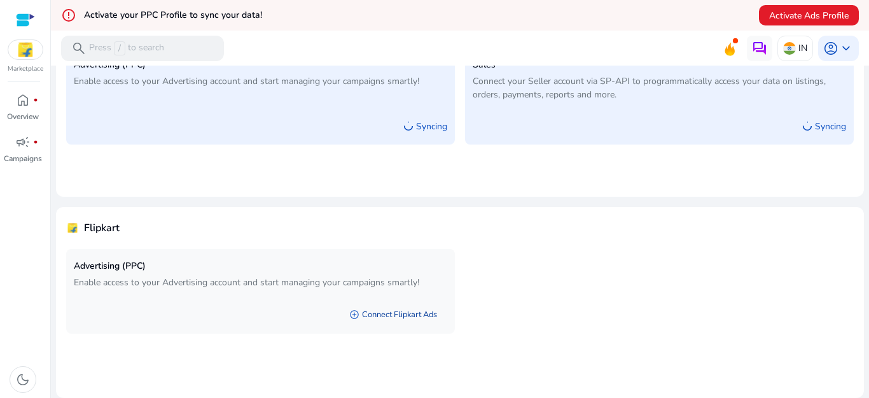
click at [388, 317] on link "add_circle Connect Flipkart Ads" at bounding box center [393, 314] width 108 height 23
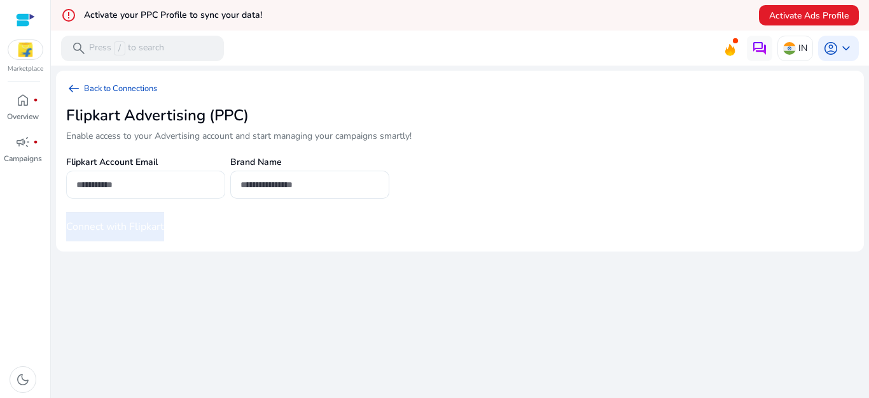
click at [104, 187] on input "email" at bounding box center [145, 185] width 139 height 14
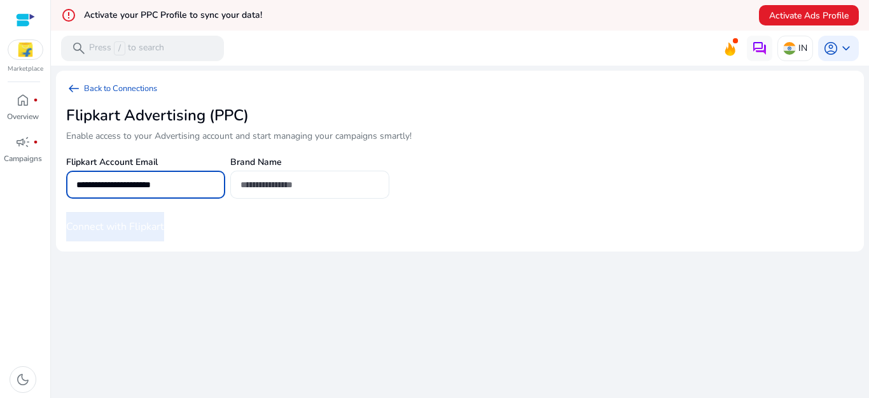
type input "**********"
click at [277, 190] on input "text" at bounding box center [310, 185] width 139 height 14
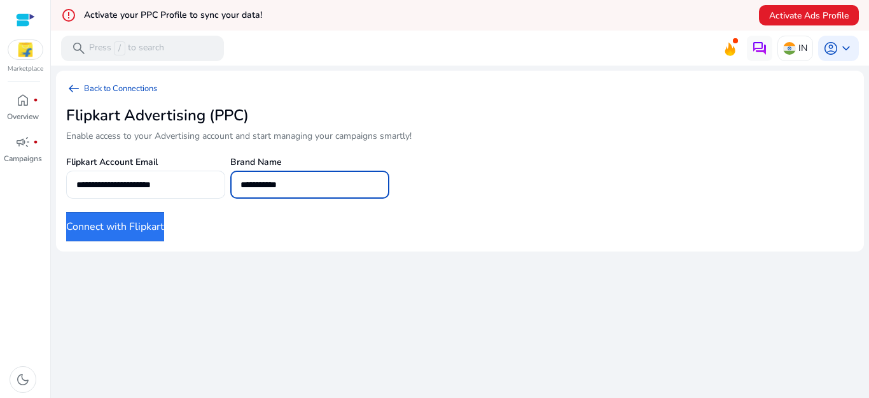
type input "**********"
click at [151, 223] on button "Connect with Flipkart" at bounding box center [115, 226] width 98 height 29
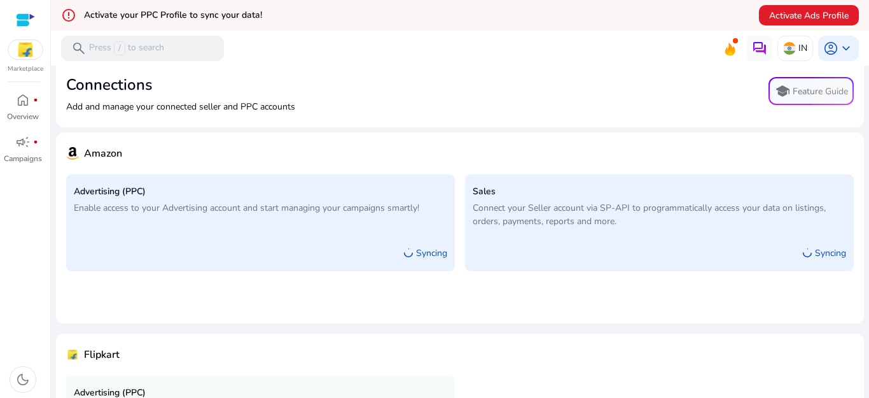
scroll to position [20, 0]
click at [806, 10] on span "Activate Ads Profile" at bounding box center [809, 15] width 80 height 13
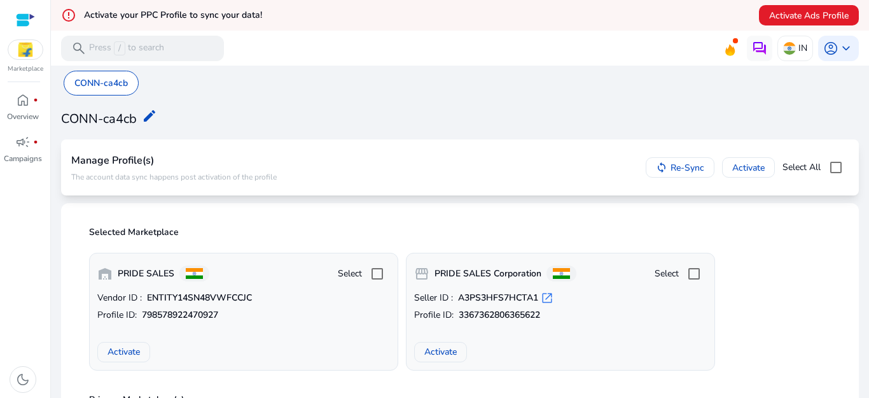
click at [438, 349] on span "Activate" at bounding box center [440, 351] width 32 height 13
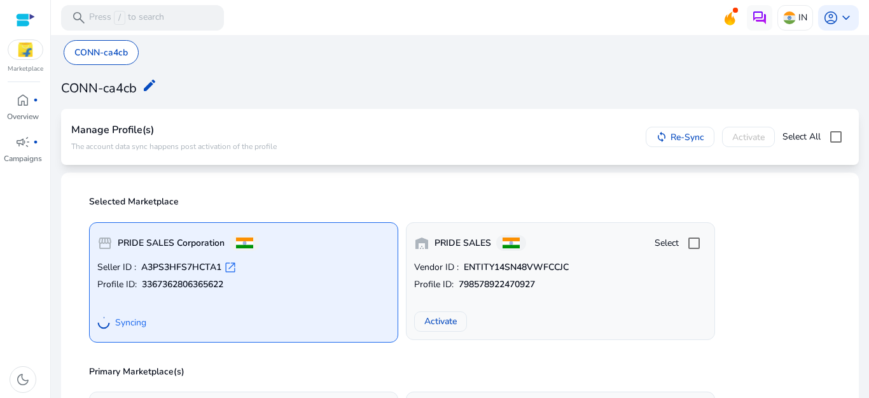
click at [26, 50] on img at bounding box center [25, 49] width 34 height 19
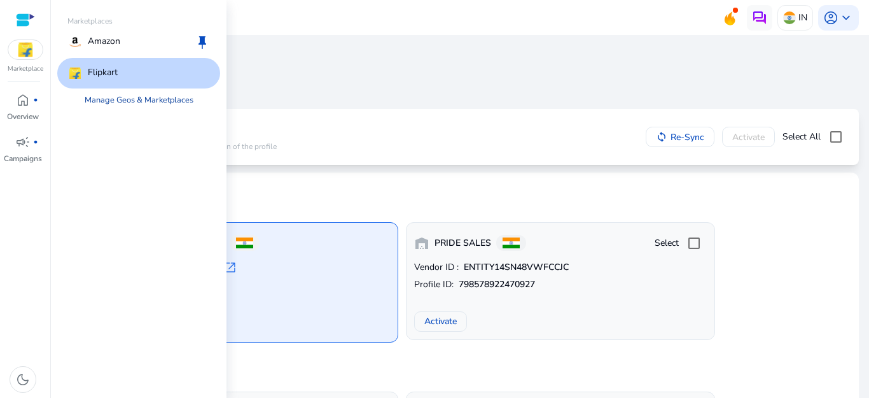
click at [127, 97] on link "Manage Geos & Marketplaces" at bounding box center [138, 99] width 129 height 23
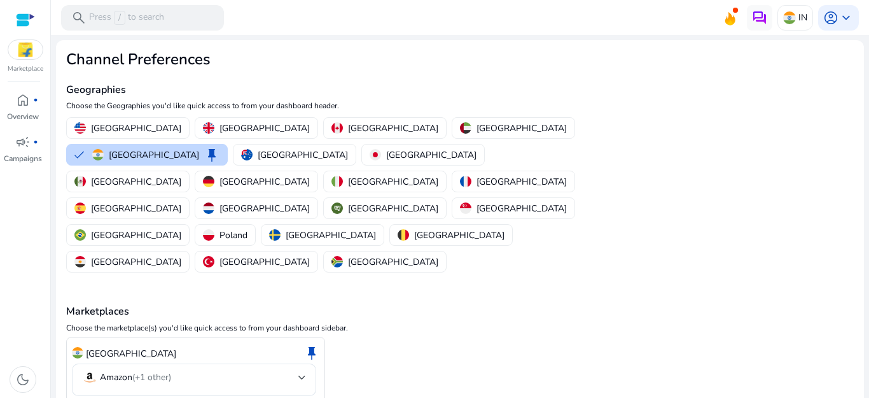
scroll to position [50, 0]
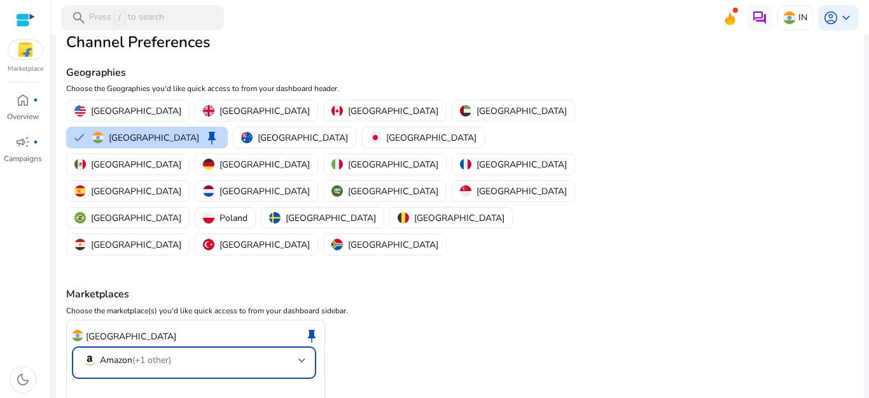
click at [301, 353] on div at bounding box center [302, 360] width 8 height 15
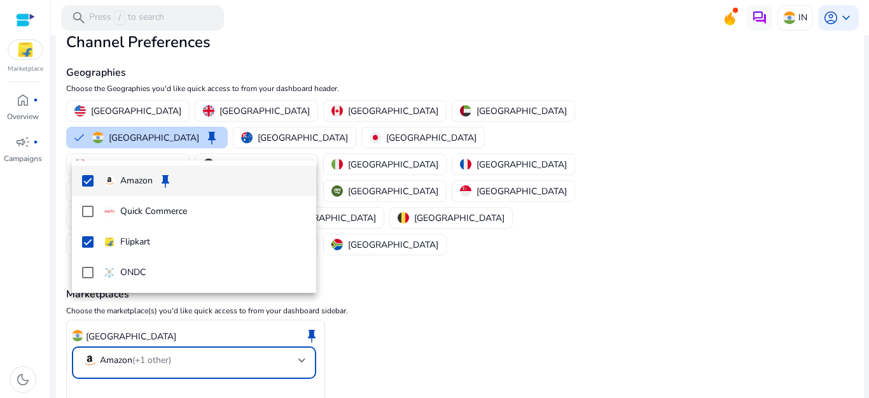
click at [433, 280] on div at bounding box center [434, 199] width 869 height 398
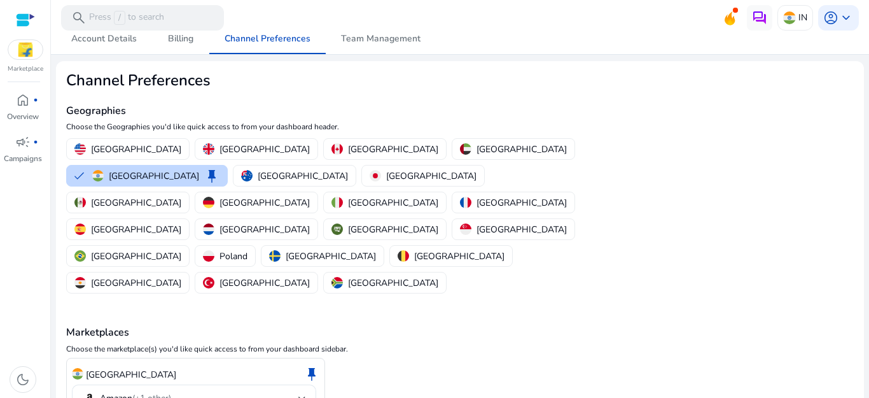
scroll to position [0, 0]
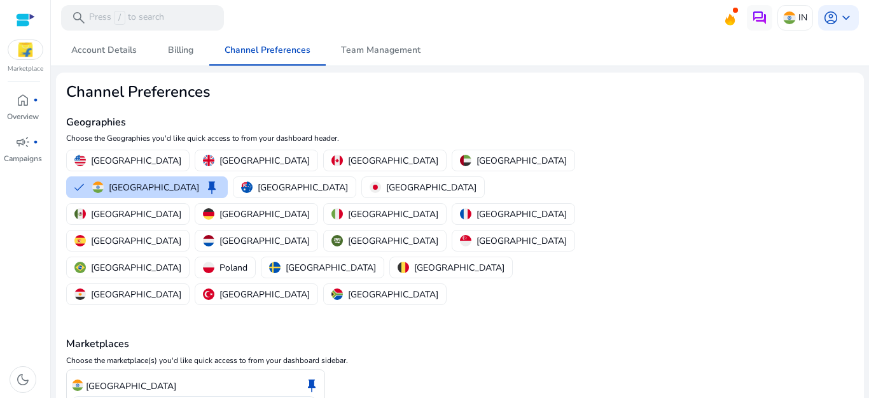
click at [27, 21] on div at bounding box center [25, 20] width 19 height 15
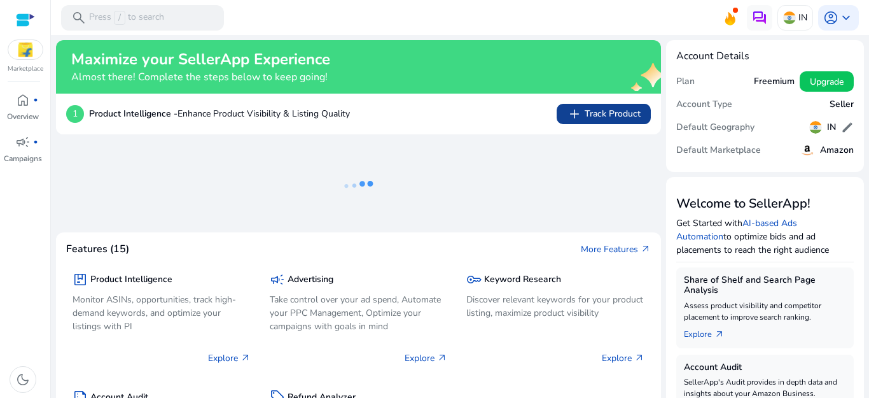
click at [582, 114] on span "add Track Product" at bounding box center [604, 113] width 74 height 15
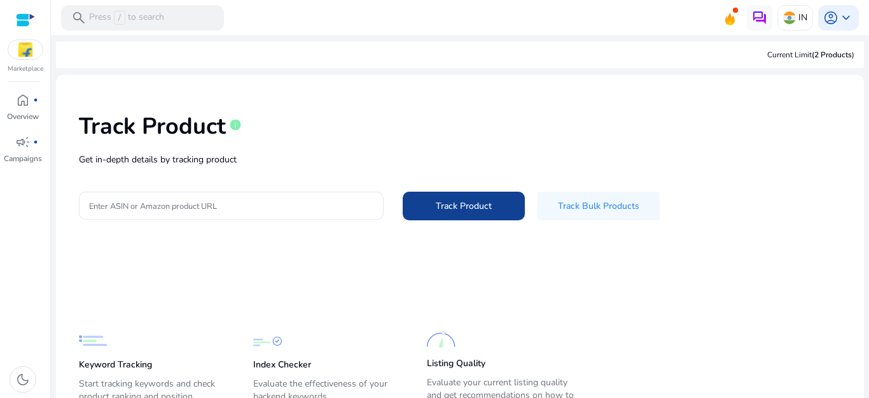
click at [440, 209] on span "Track Product" at bounding box center [464, 205] width 56 height 13
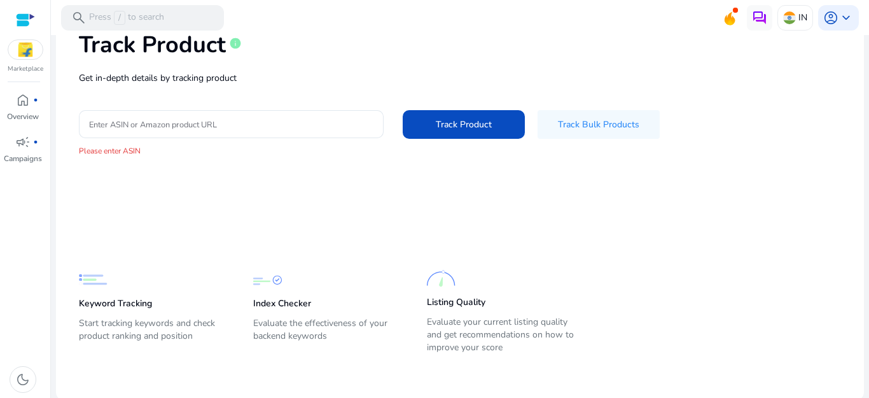
scroll to position [83, 0]
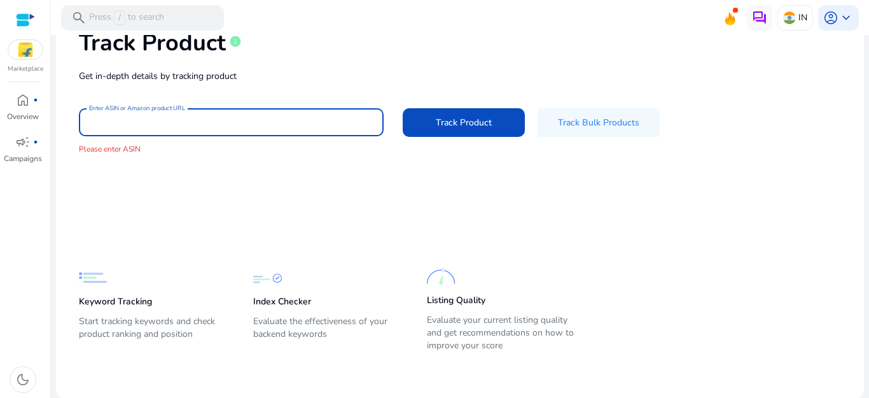
click at [126, 123] on input "Enter ASIN or Amazon product URL" at bounding box center [231, 122] width 284 height 14
paste input "**********"
type input "*"
click at [251, 120] on input "Enter ASIN or Amazon product URL" at bounding box center [231, 122] width 284 height 14
paste input "**********"
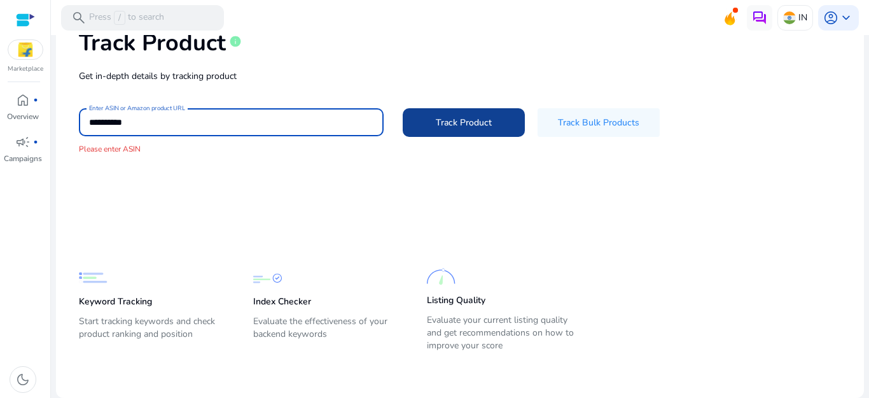
type input "**********"
click at [431, 125] on span at bounding box center [464, 122] width 122 height 31
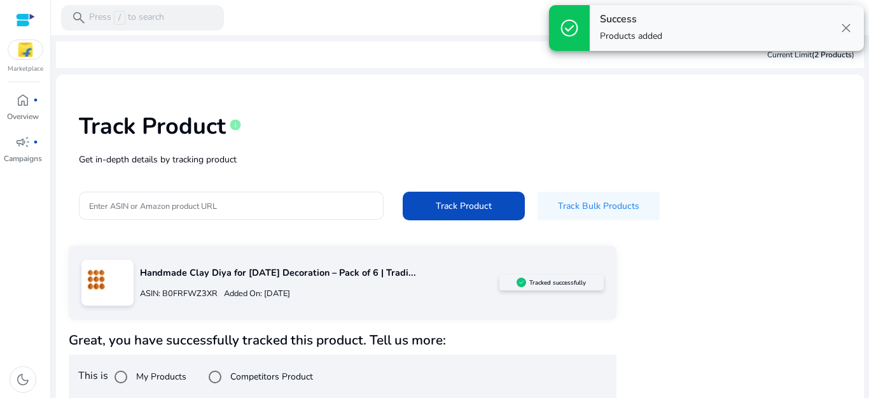
scroll to position [11, 0]
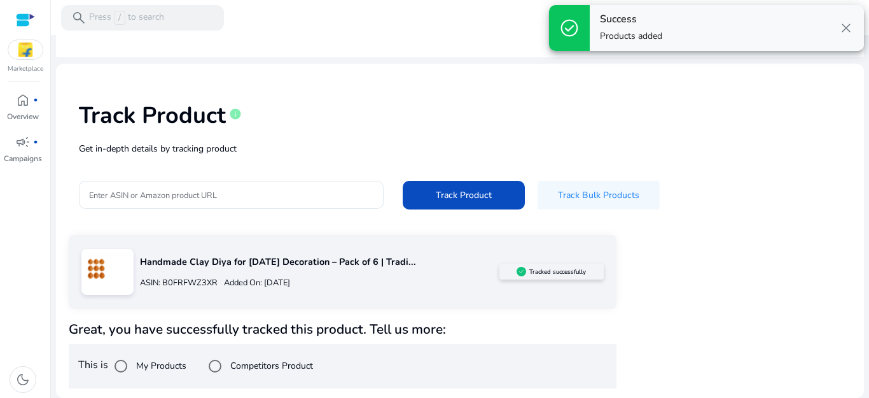
click at [846, 27] on span "close" at bounding box center [846, 27] width 15 height 15
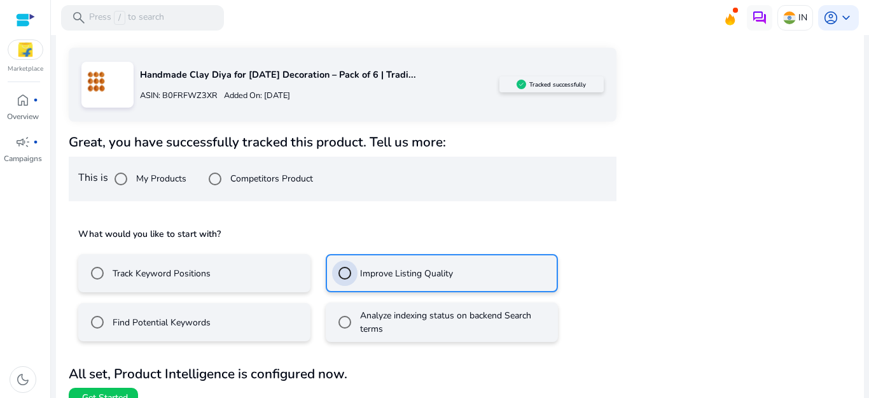
scroll to position [218, 0]
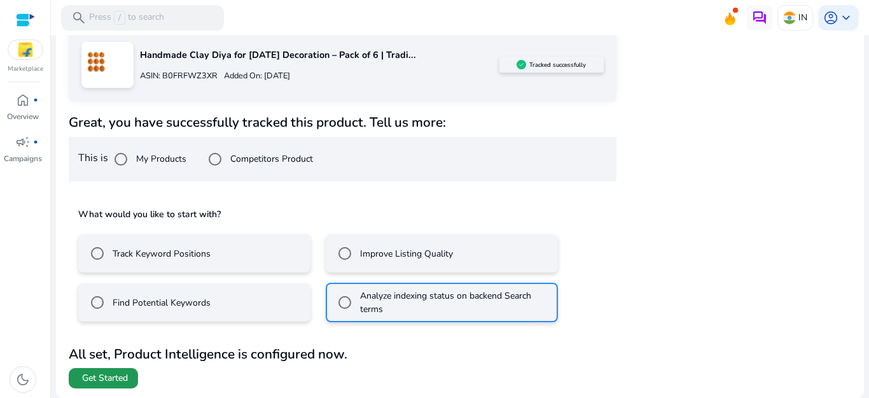
click at [102, 370] on span at bounding box center [103, 378] width 69 height 31
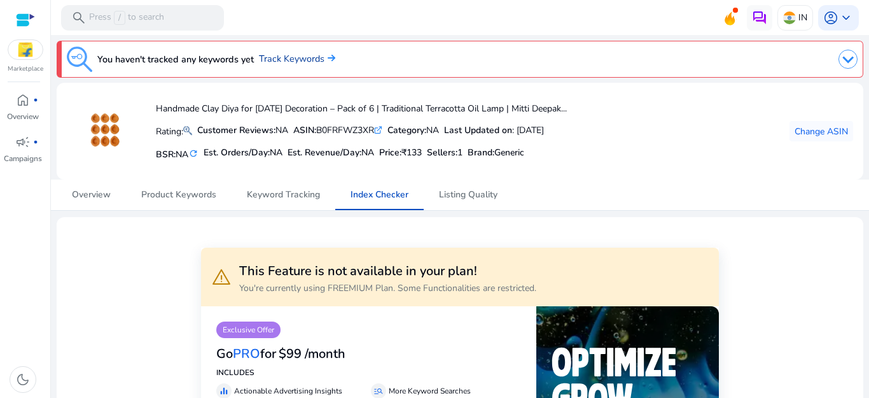
click at [329, 58] on img at bounding box center [330, 58] width 11 height 8
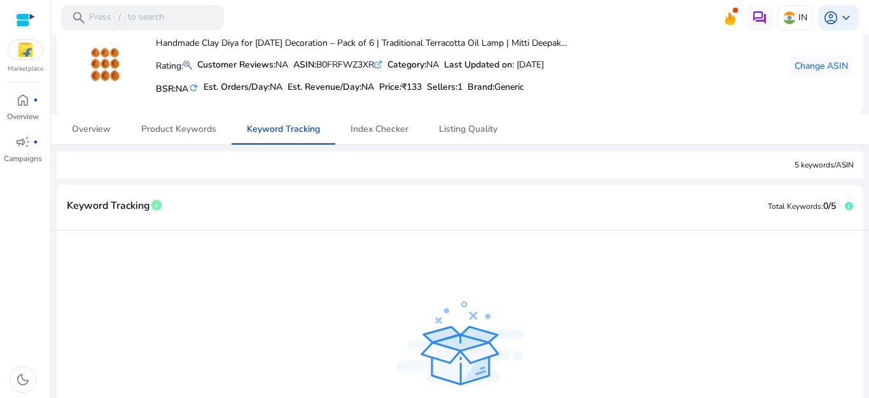
scroll to position [65, 0]
click at [85, 127] on span "Overview" at bounding box center [91, 129] width 39 height 9
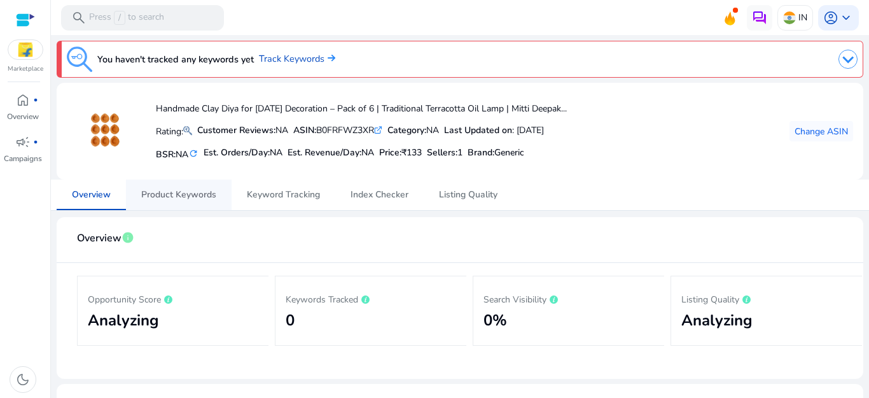
click at [204, 199] on span "Product Keywords" at bounding box center [178, 194] width 75 height 9
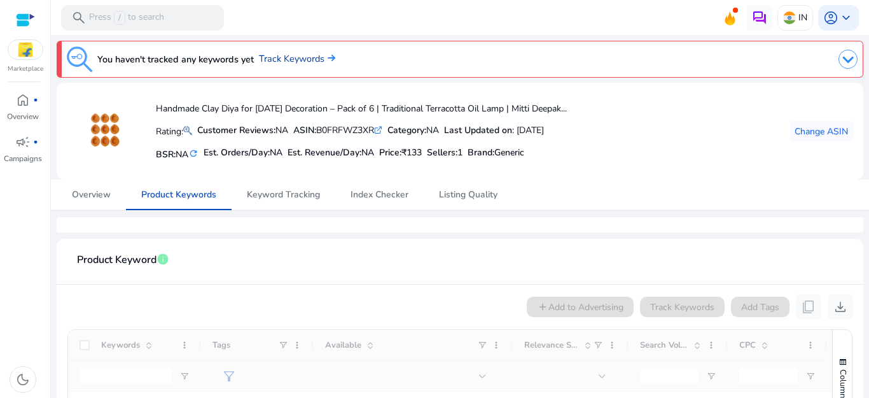
click at [283, 60] on link "Track Keywords" at bounding box center [297, 59] width 76 height 14
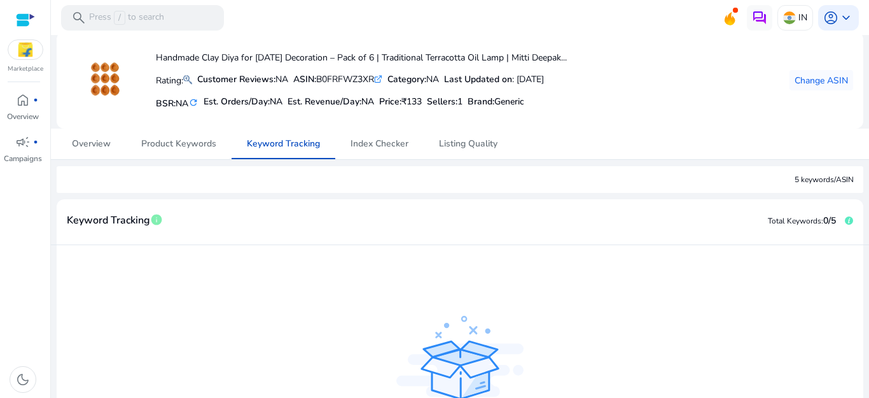
scroll to position [127, 0]
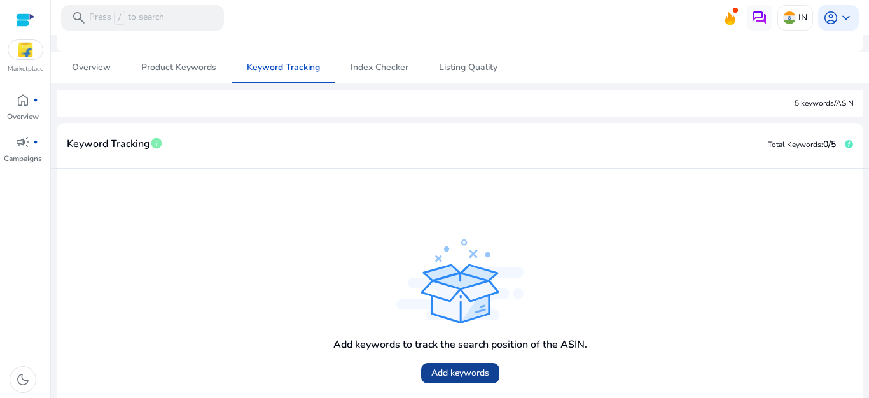
click at [460, 365] on span at bounding box center [460, 373] width 78 height 31
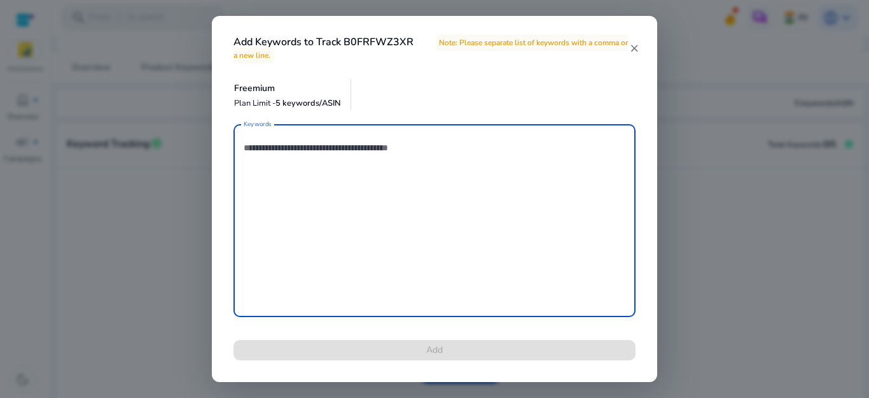
click at [637, 46] on mat-icon "close" at bounding box center [634, 48] width 10 height 11
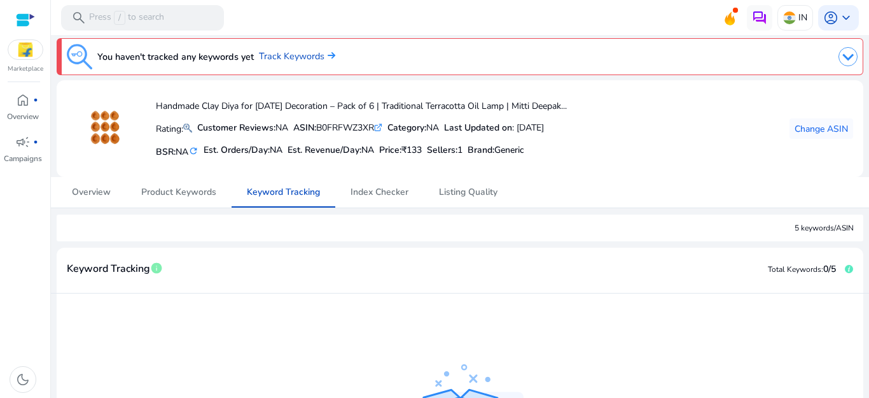
scroll to position [0, 0]
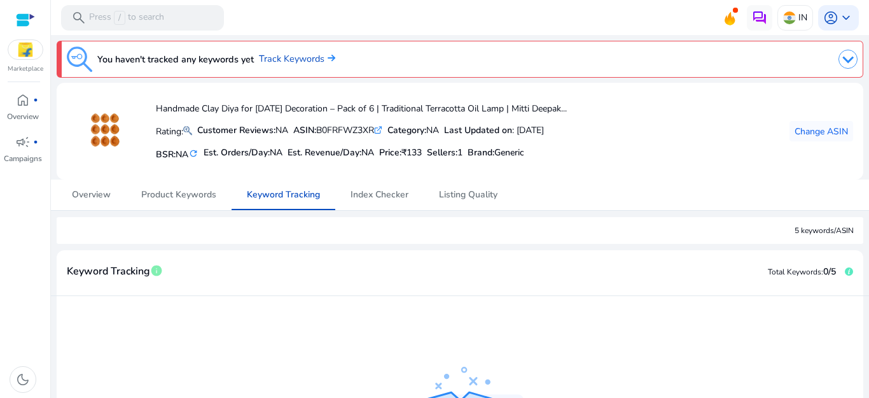
click at [839, 59] on img at bounding box center [848, 59] width 19 height 19
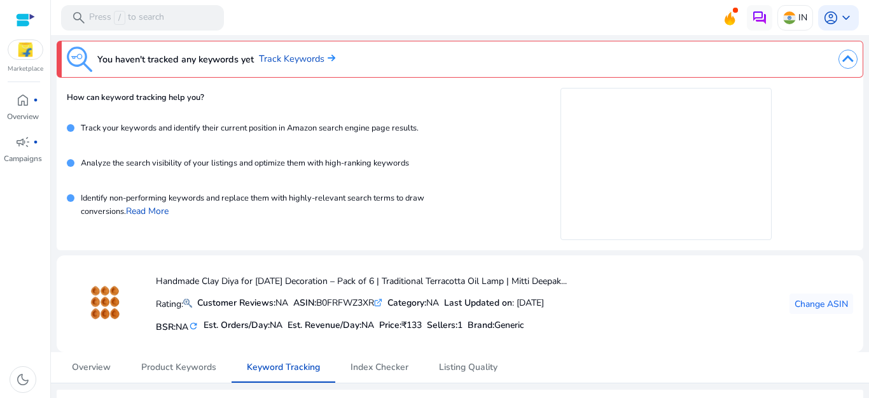
click at [17, 24] on div at bounding box center [25, 20] width 19 height 15
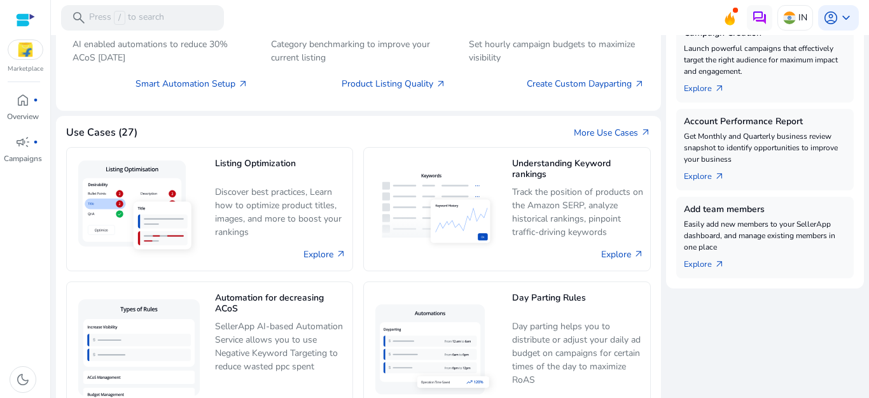
scroll to position [758, 0]
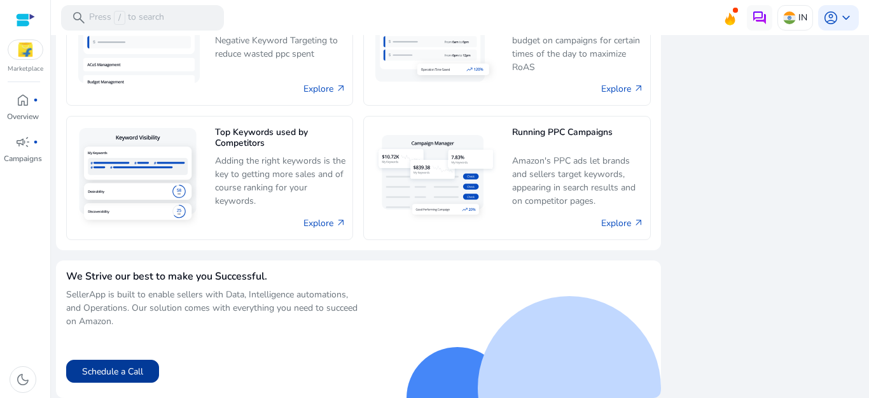
click at [113, 366] on button "Schedule a Call" at bounding box center [112, 371] width 93 height 23
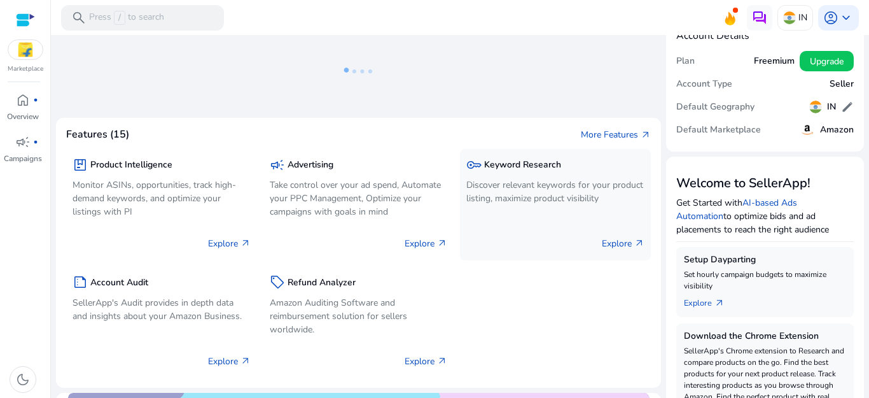
scroll to position [0, 0]
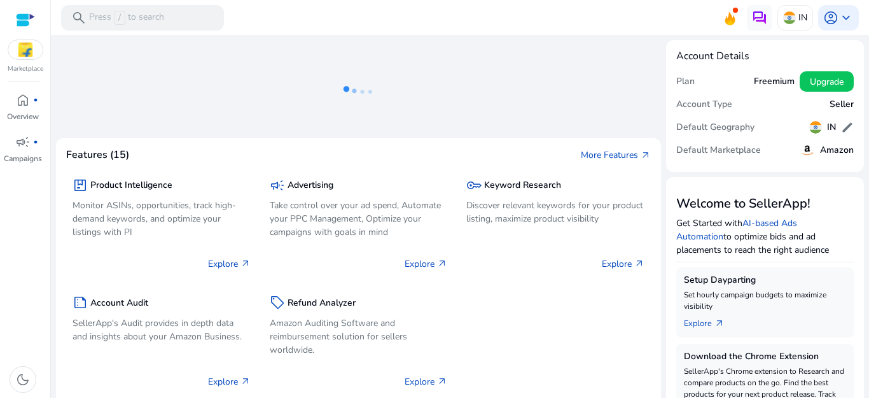
click at [29, 52] on img at bounding box center [25, 49] width 34 height 19
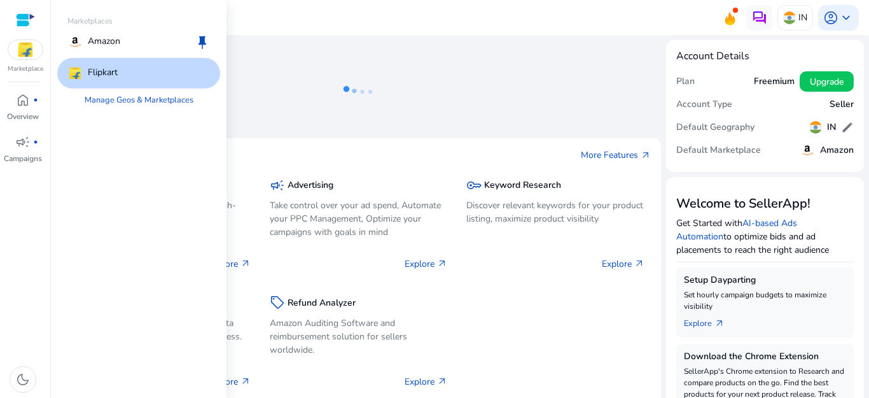
click at [29, 52] on img at bounding box center [25, 49] width 34 height 19
click at [124, 71] on div "Flipkart" at bounding box center [138, 73] width 163 height 31
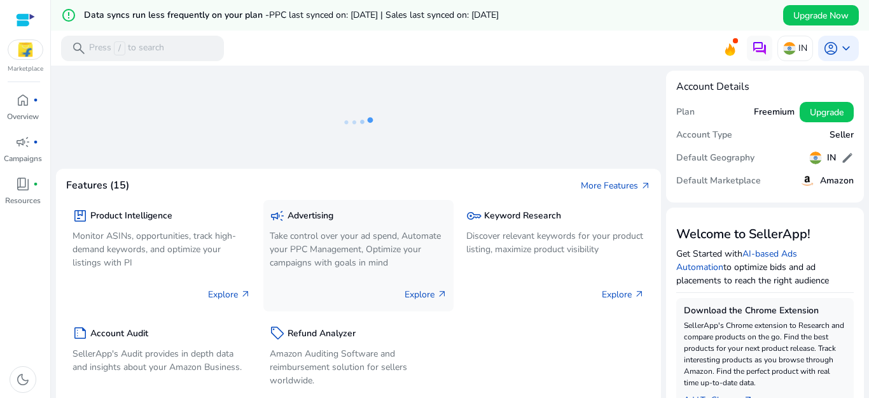
click at [412, 295] on p "Explore arrow_outward" at bounding box center [426, 294] width 43 height 13
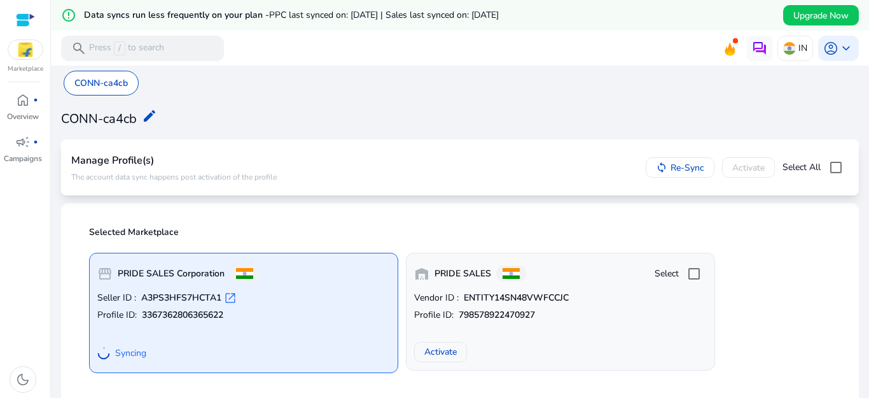
click at [25, 15] on div at bounding box center [25, 20] width 19 height 15
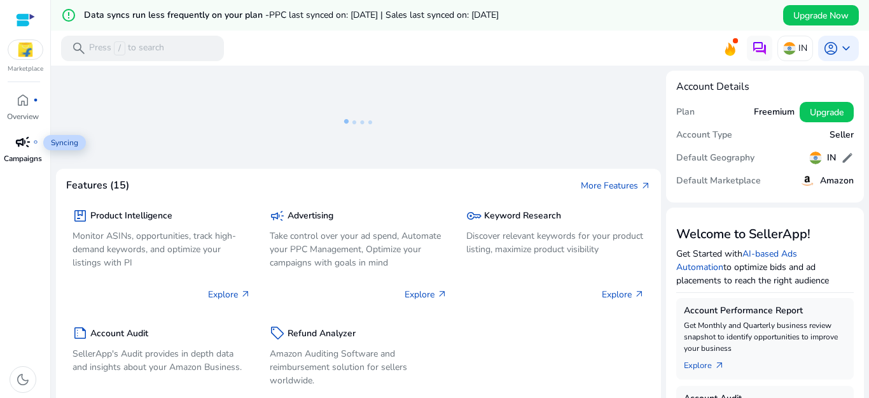
click at [22, 144] on span "campaign" at bounding box center [22, 141] width 15 height 15
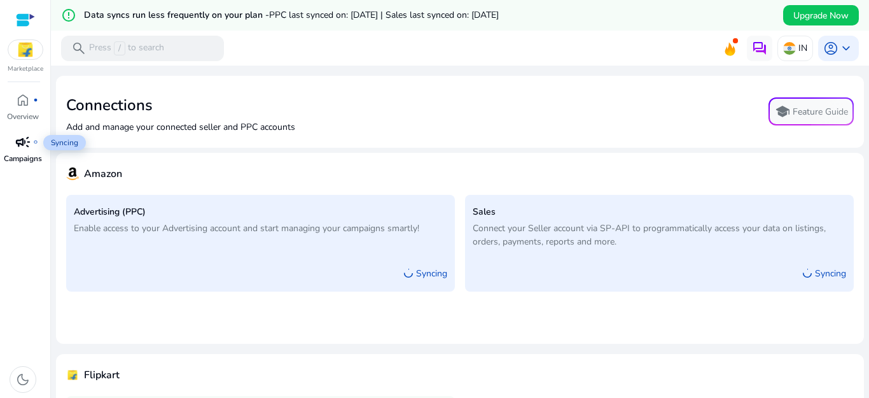
click at [26, 142] on span "campaign" at bounding box center [22, 141] width 15 height 15
click at [755, 45] on img at bounding box center [759, 48] width 15 height 15
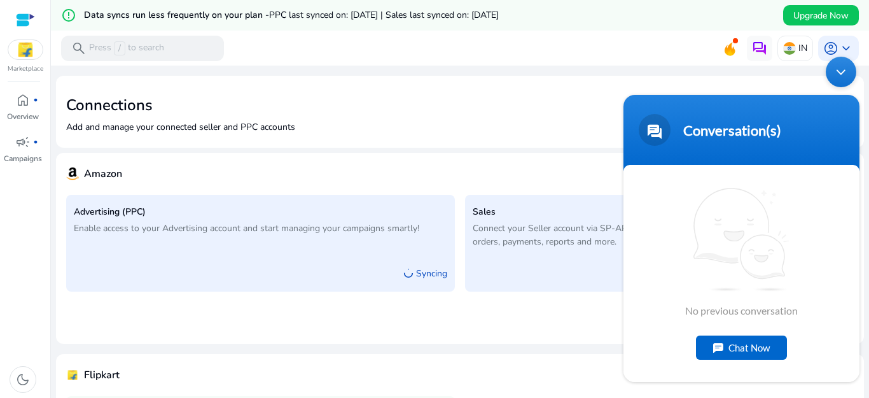
click at [750, 351] on div "Chat Now" at bounding box center [741, 347] width 91 height 24
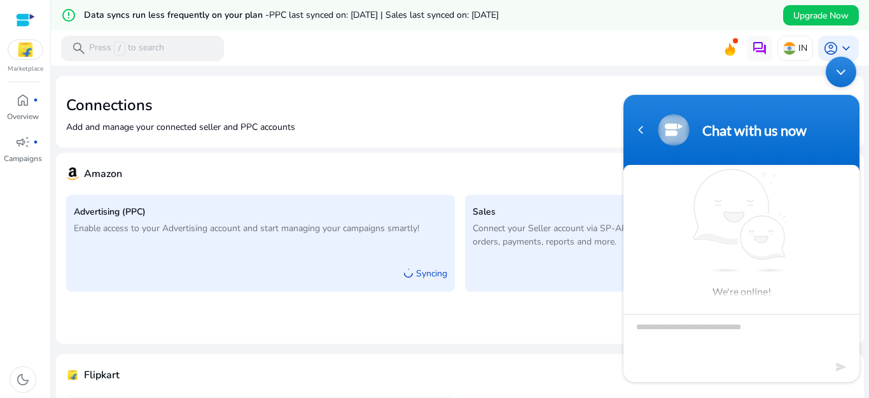
click at [662, 325] on textarea "Type your message and hit 'Enter'" at bounding box center [742, 335] width 236 height 45
type textarea "**"
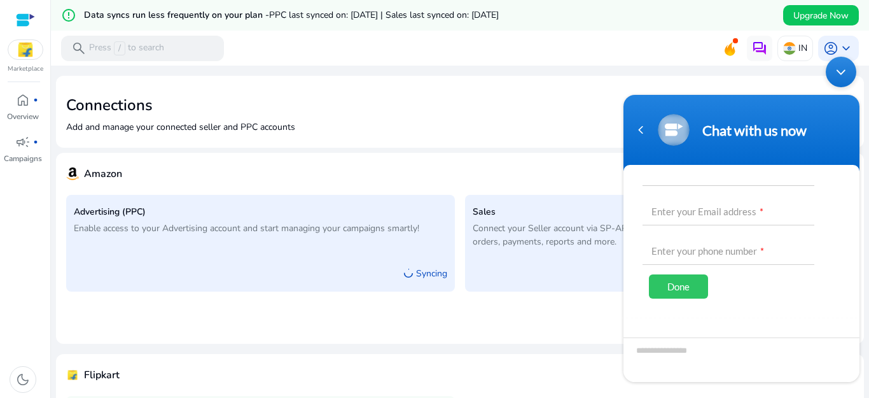
click at [704, 167] on input "text" at bounding box center [729, 170] width 172 height 31
type input "**********"
click at [678, 219] on input "text" at bounding box center [729, 211] width 172 height 31
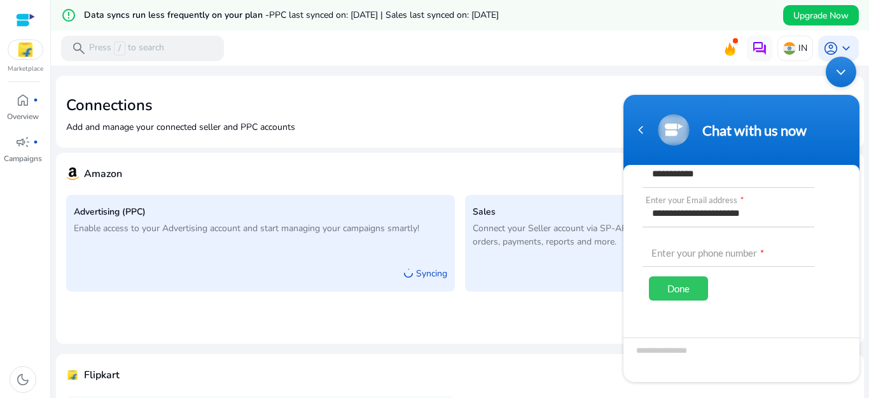
type input "**********"
click at [687, 249] on input "text" at bounding box center [729, 250] width 172 height 31
type input "**********"
click at [678, 286] on div "Done" at bounding box center [678, 288] width 59 height 24
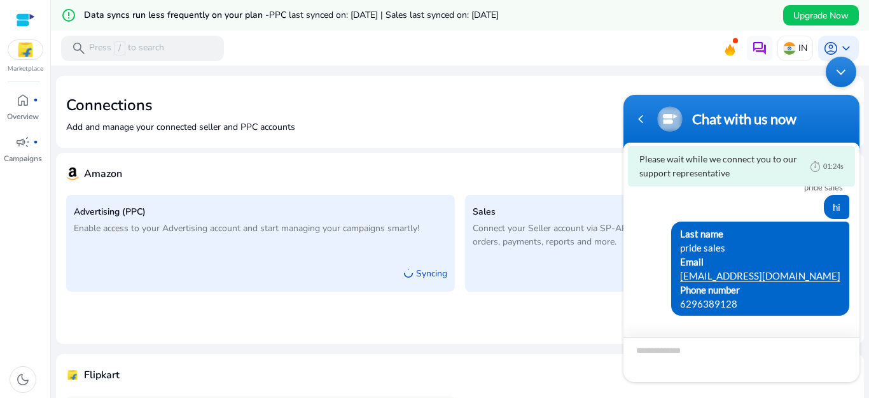
scroll to position [111, 0]
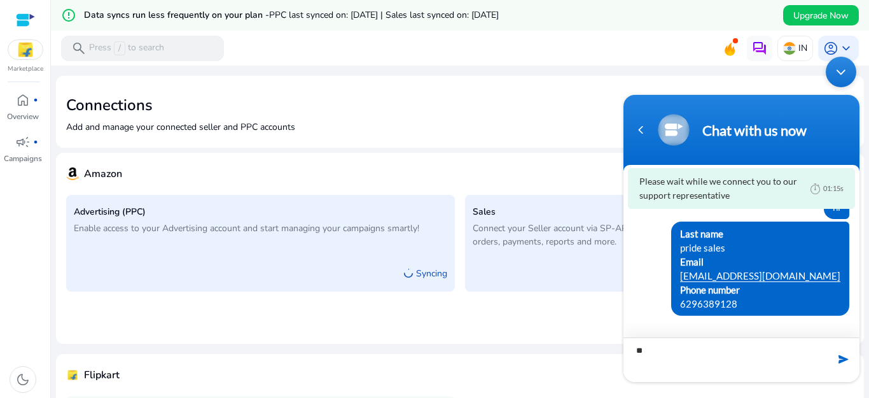
type textarea "*"
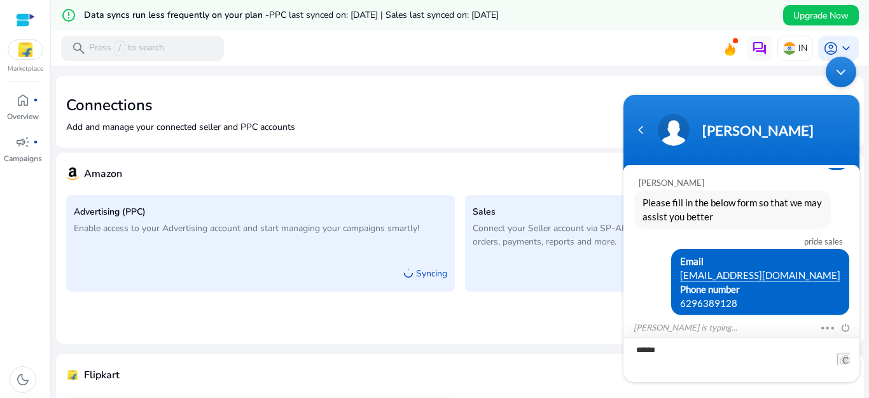
scroll to position [97, 0]
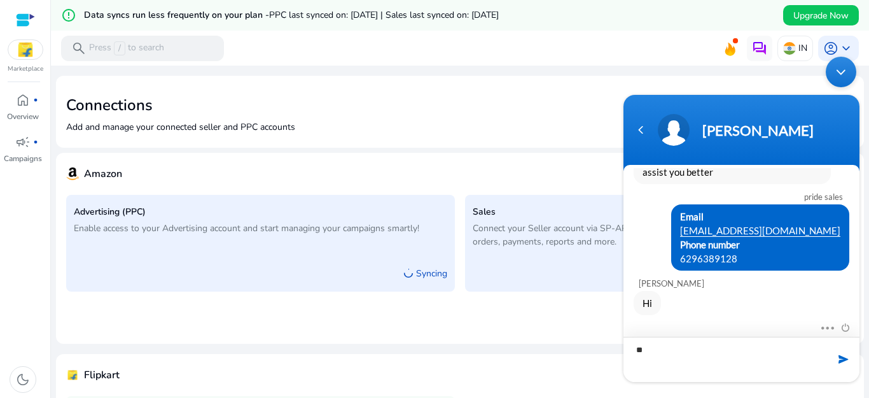
type textarea "*"
type textarea "**********"
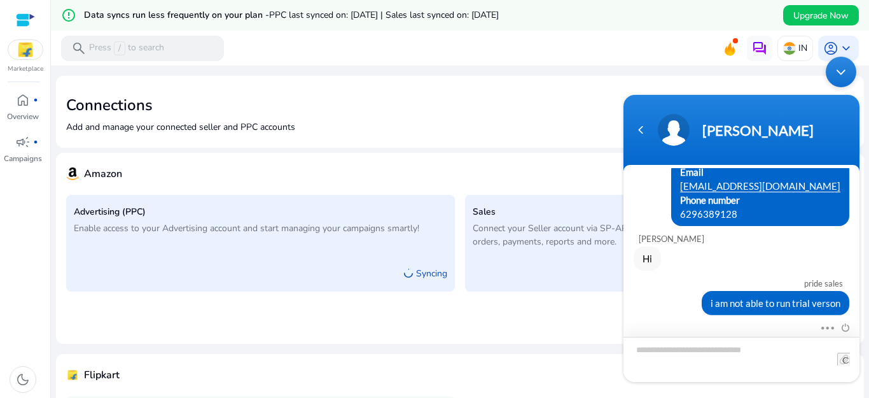
scroll to position [214, 0]
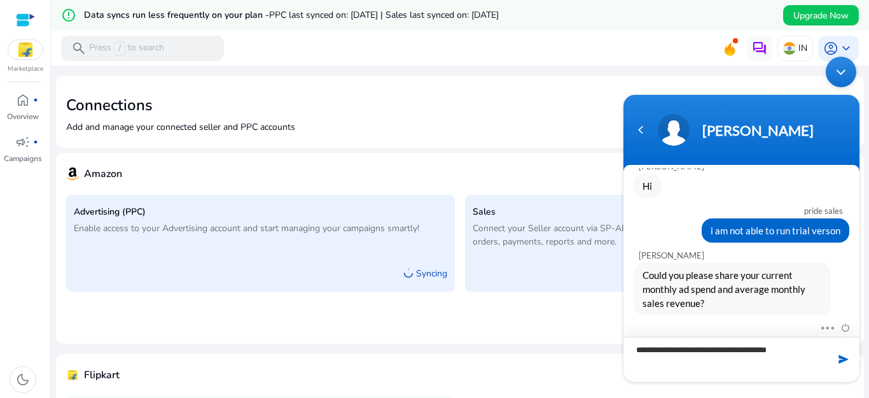
type textarea "**********"
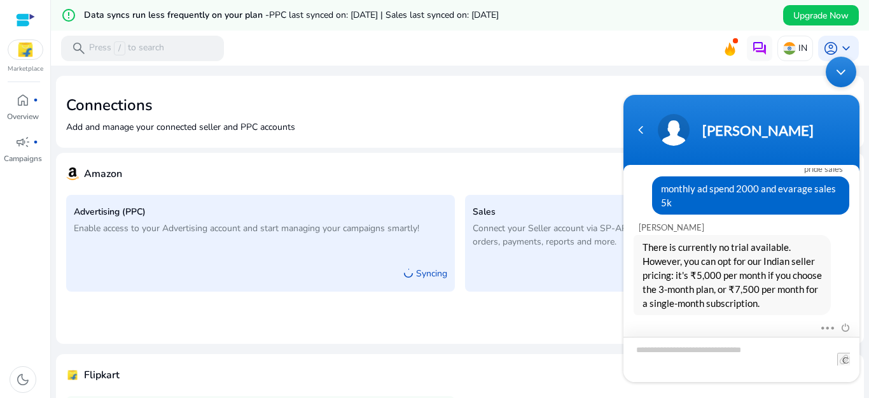
scroll to position [400, 0]
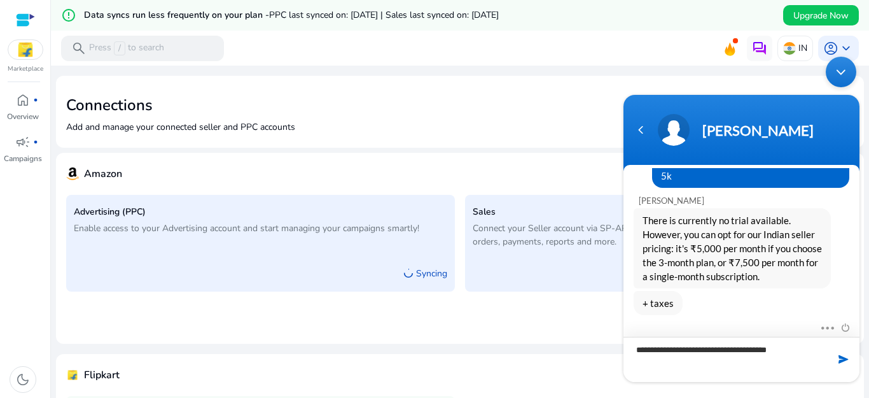
type textarea "**********"
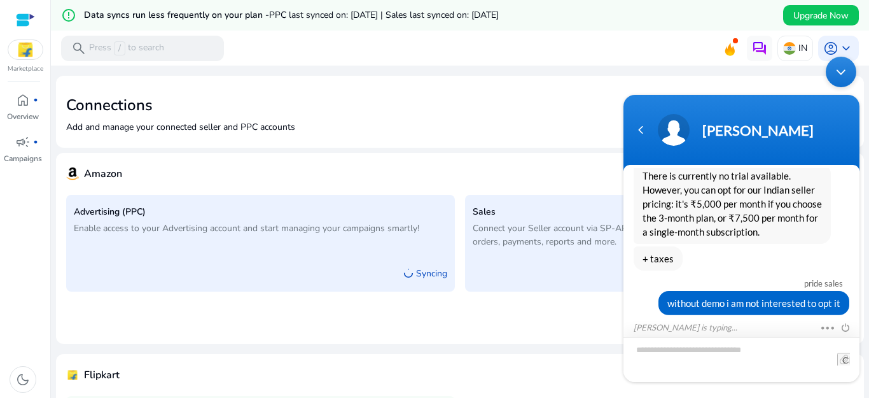
scroll to position [531, 0]
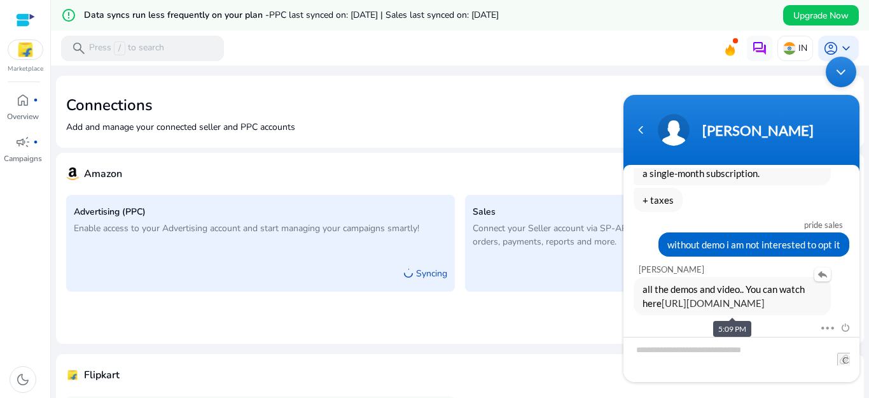
click at [725, 297] on link "[URL][DOMAIN_NAME]" at bounding box center [713, 302] width 103 height 11
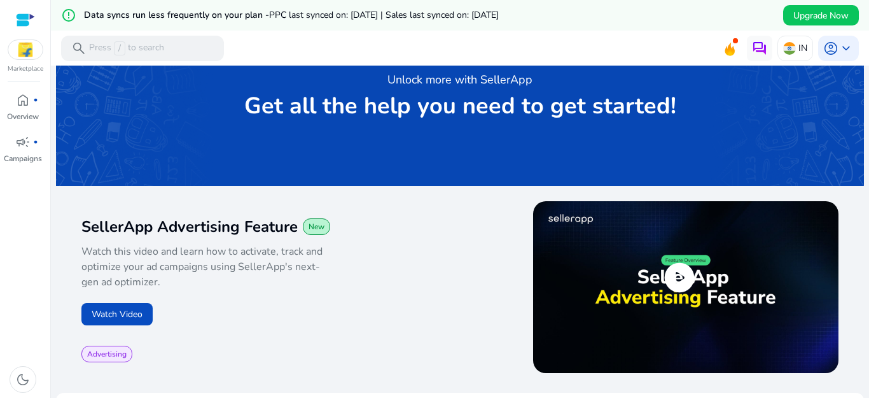
scroll to position [191, 0]
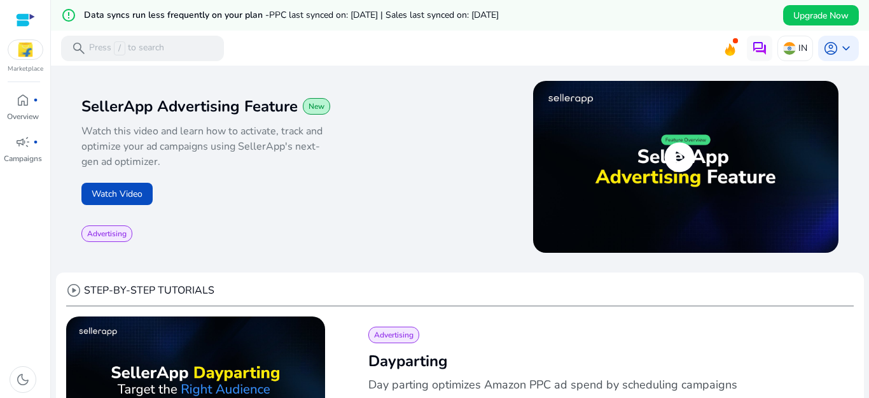
click at [666, 148] on span "play_circle" at bounding box center [680, 157] width 36 height 36
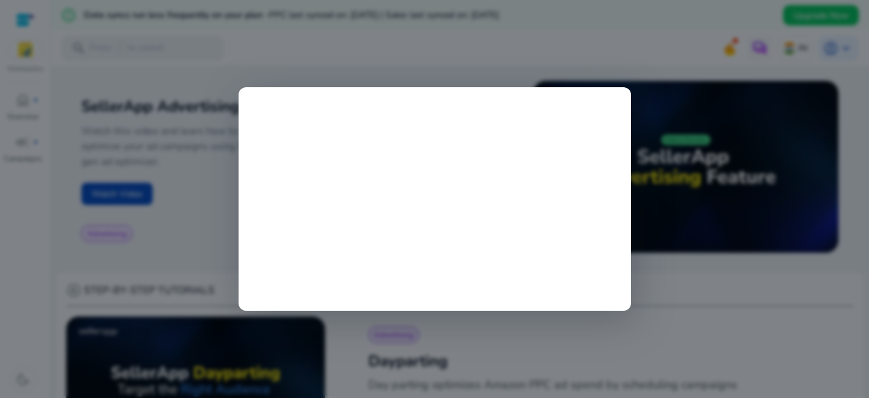
click at [725, 359] on div at bounding box center [434, 199] width 869 height 398
